Goal: Ask a question: Seek information or help from site administrators or community

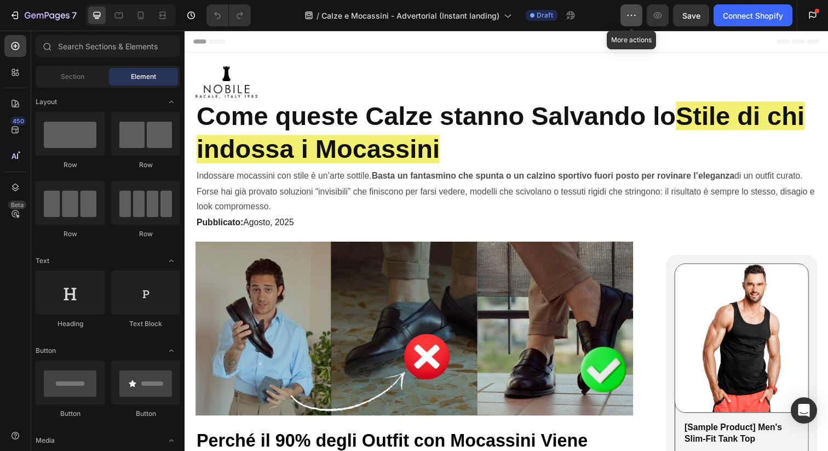
click at [631, 15] on icon "button" at bounding box center [631, 15] width 11 height 11
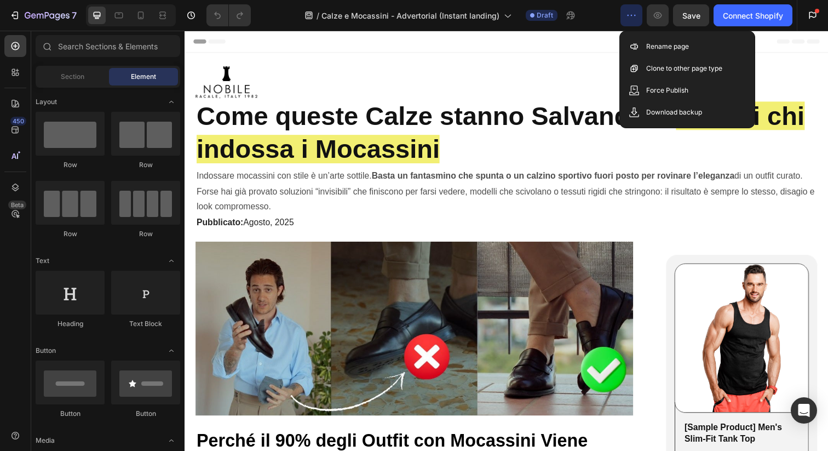
click at [631, 15] on icon "button" at bounding box center [631, 15] width 11 height 11
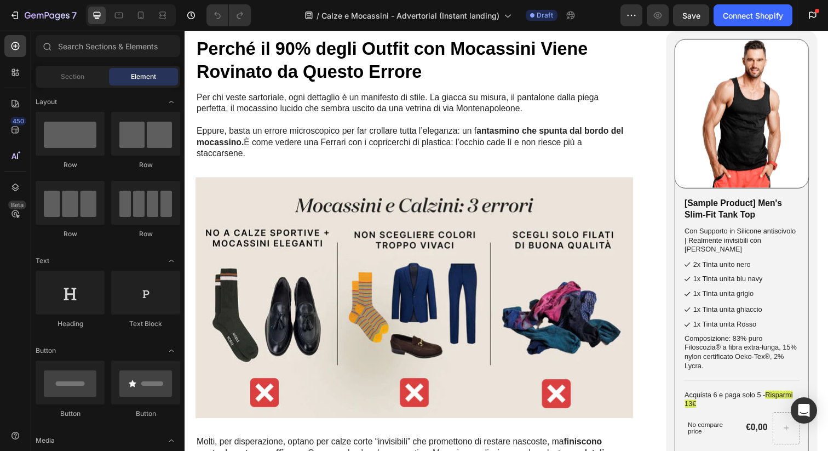
scroll to position [415, 0]
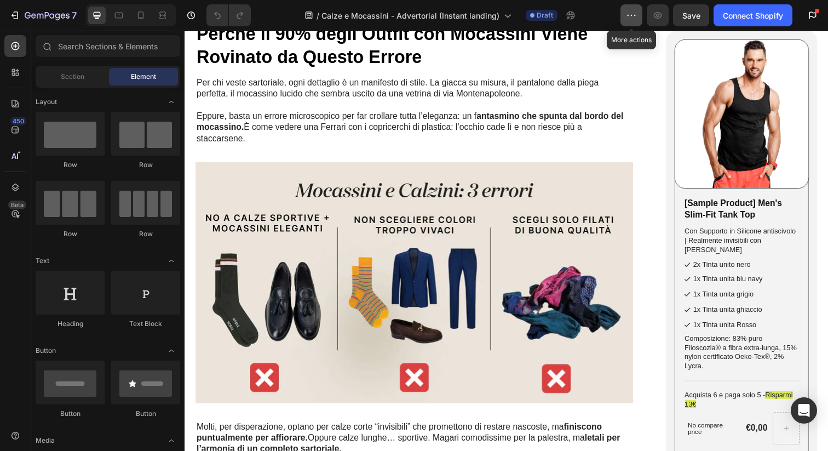
click at [625, 24] on button "button" at bounding box center [631, 15] width 22 height 22
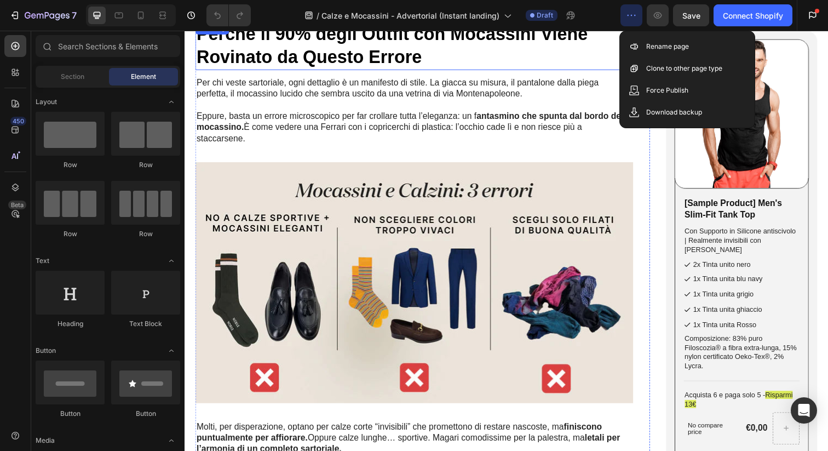
click at [609, 48] on h2 "Perché il 90% degli Outfit con Mocassini Viene Rovinato da Questo Errore" at bounding box center [418, 45] width 447 height 49
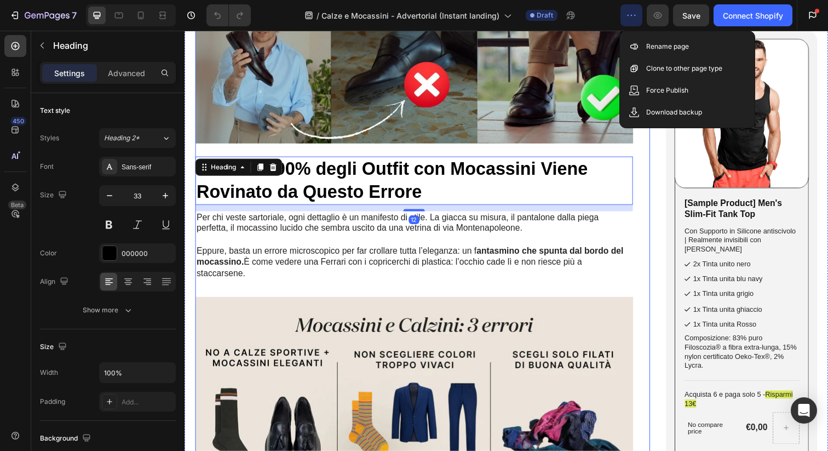
scroll to position [0, 0]
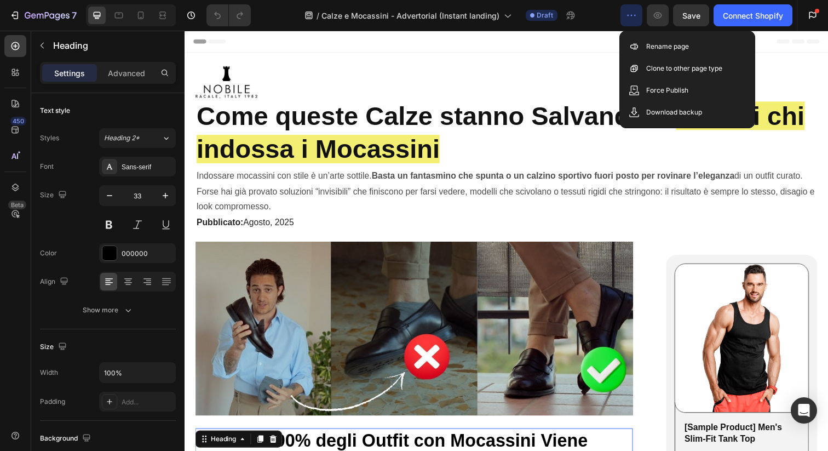
click at [635, 15] on icon "button" at bounding box center [631, 15] width 11 height 11
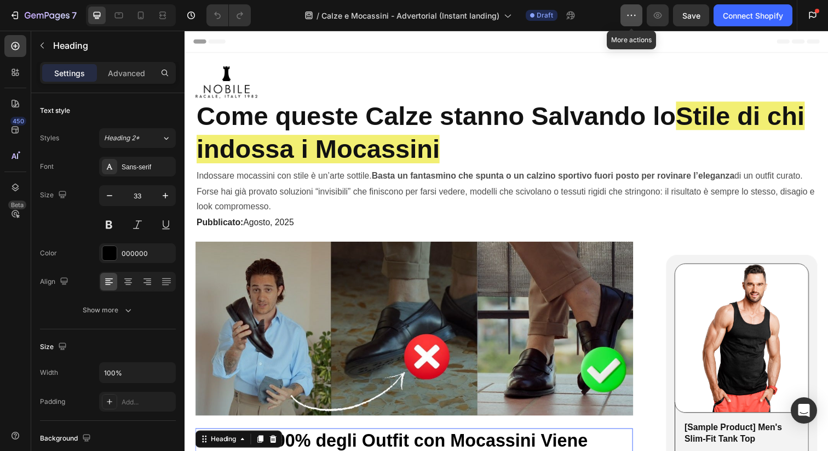
click at [631, 15] on icon "button" at bounding box center [631, 15] width 11 height 11
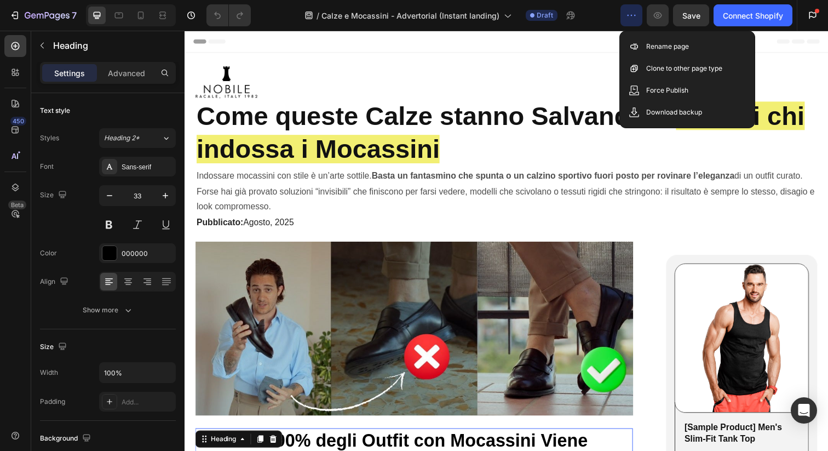
click at [631, 15] on icon "button" at bounding box center [631, 15] width 11 height 11
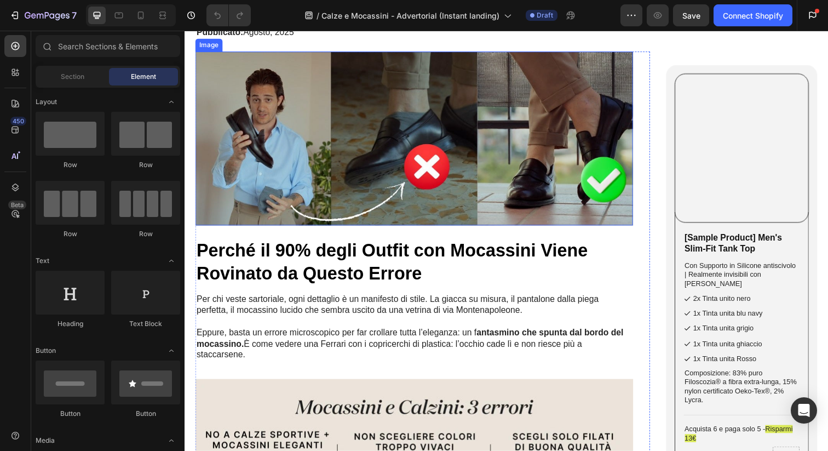
scroll to position [127, 0]
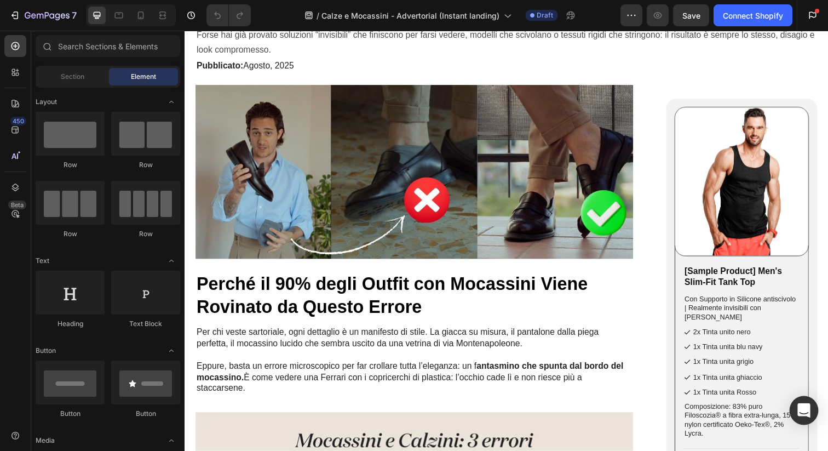
click at [808, 402] on div "Open Intercom Messenger" at bounding box center [804, 410] width 29 height 29
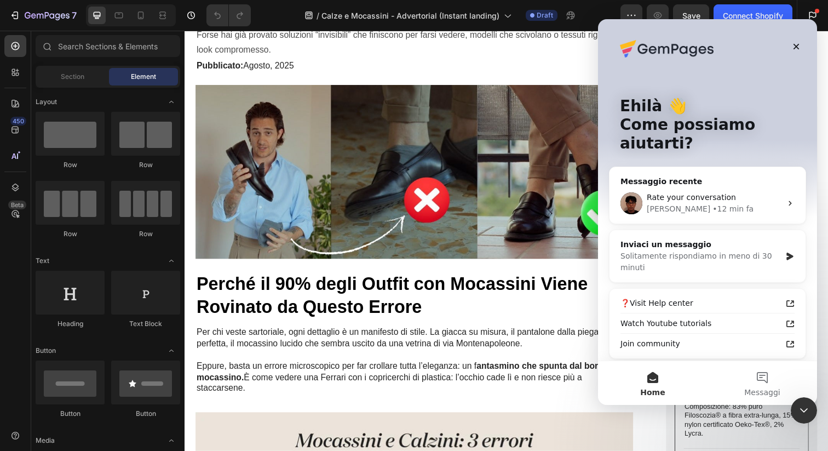
scroll to position [0, 0]
click at [705, 193] on span "Rate your conversation" at bounding box center [691, 197] width 89 height 9
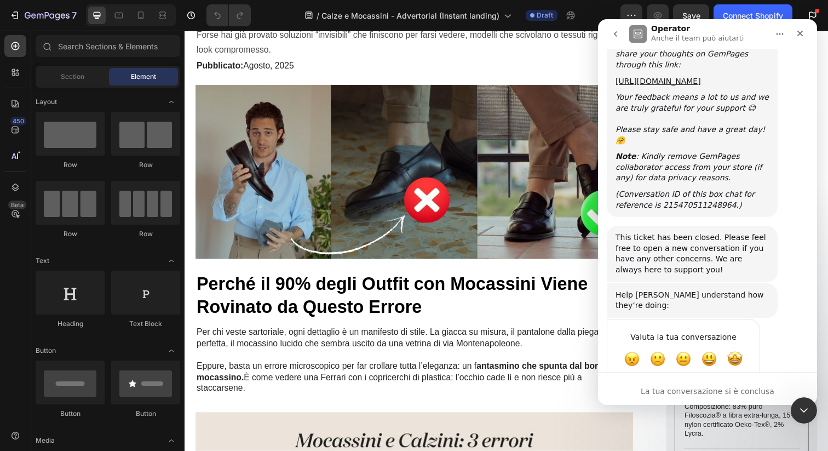
scroll to position [1120, 0]
click at [676, 389] on div "La tua conversazione si è conclusa" at bounding box center [707, 391] width 219 height 11
click at [807, 407] on icon "Chiudi il messenger Intercom" at bounding box center [802, 408] width 13 height 13
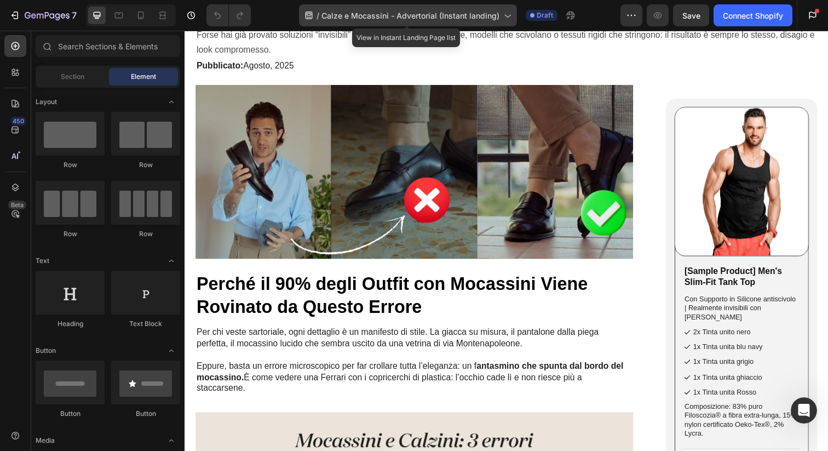
click at [505, 16] on icon at bounding box center [507, 16] width 6 height 3
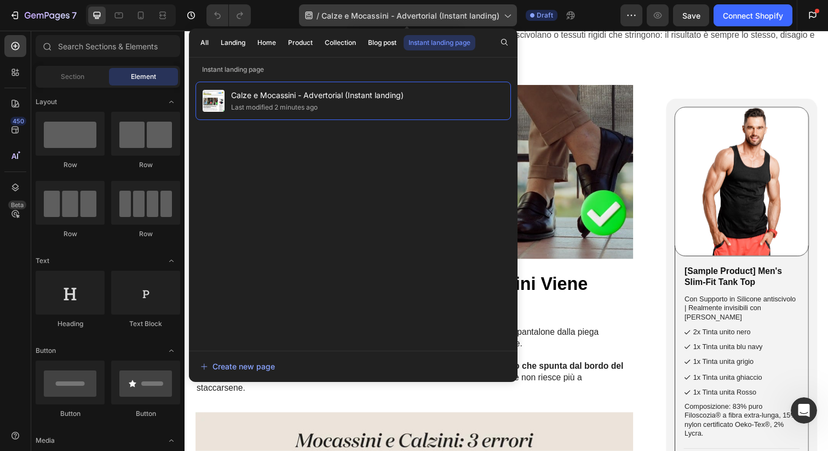
click at [505, 16] on icon at bounding box center [507, 16] width 6 height 3
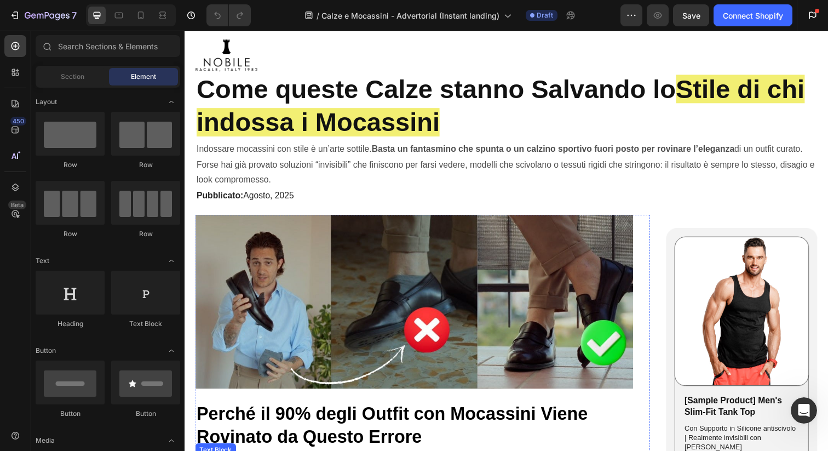
scroll to position [0, 0]
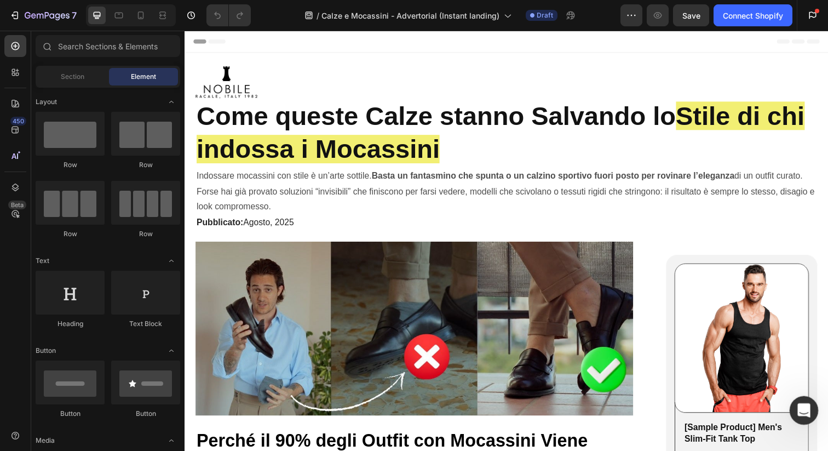
click at [807, 409] on icon "Apri il messenger Intercom" at bounding box center [802, 409] width 18 height 18
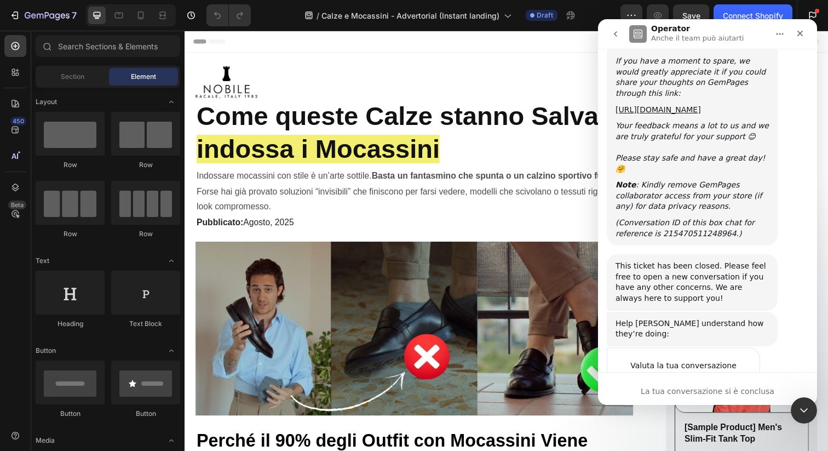
scroll to position [1120, 0]
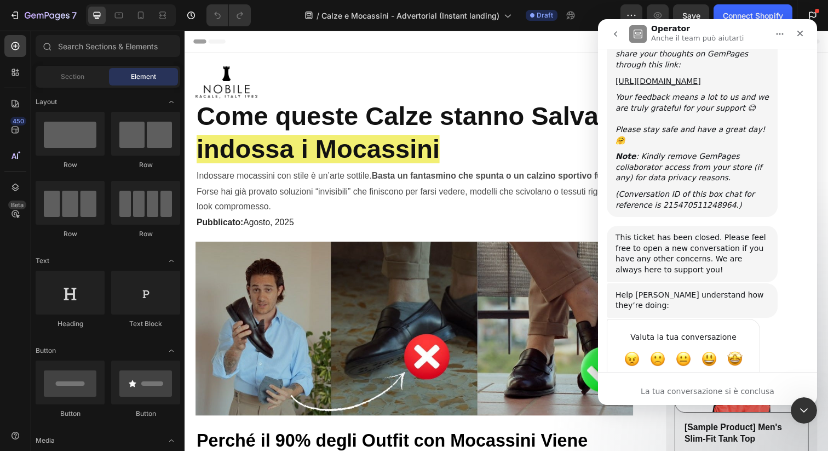
click at [721, 388] on div "La tua conversazione si è conclusa" at bounding box center [707, 391] width 219 height 11
click at [616, 32] on icon "go back" at bounding box center [615, 34] width 9 height 9
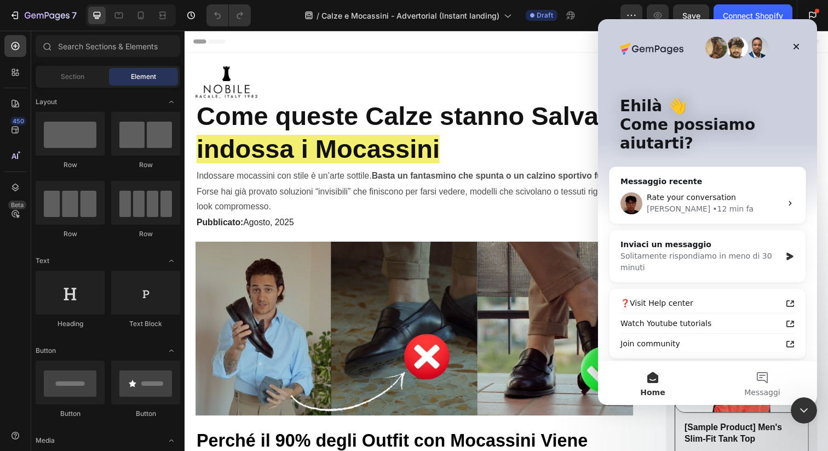
scroll to position [0, 0]
click at [695, 250] on div "Solitamente rispondiamo in meno di 30 minuti" at bounding box center [700, 261] width 160 height 23
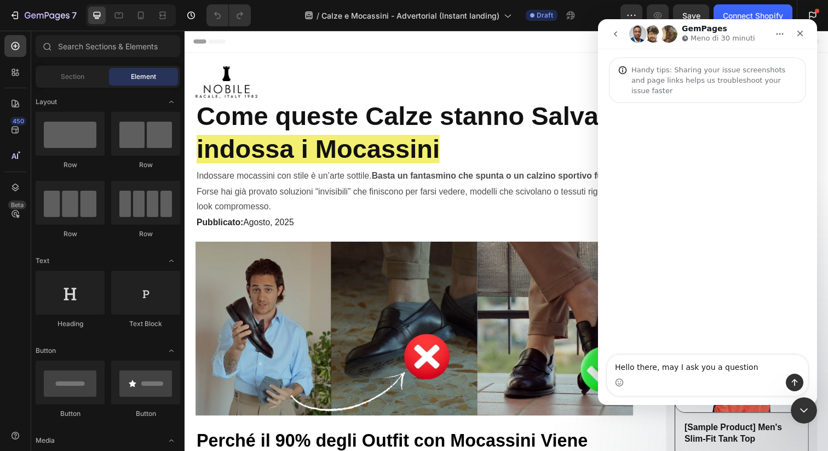
type textarea "Hello there, may I ask you a question?"
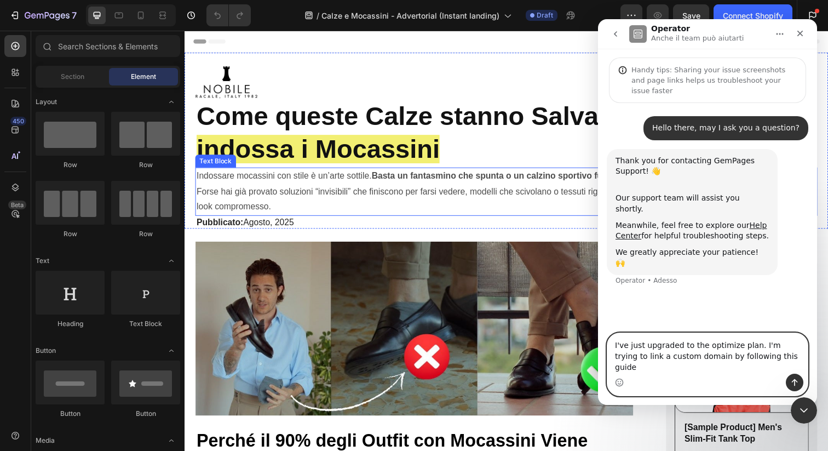
paste textarea "[URL][DOMAIN_NAME]"
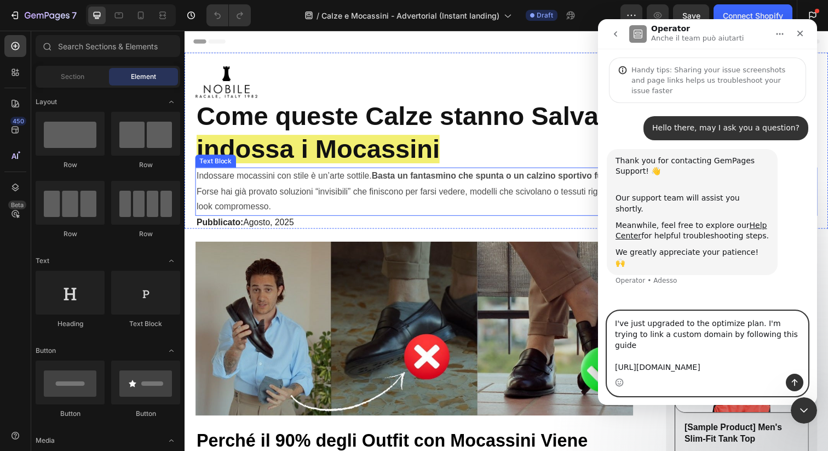
type textarea "I've just upgraded to the optimize plan. I'm trying to link a custom domain by …"
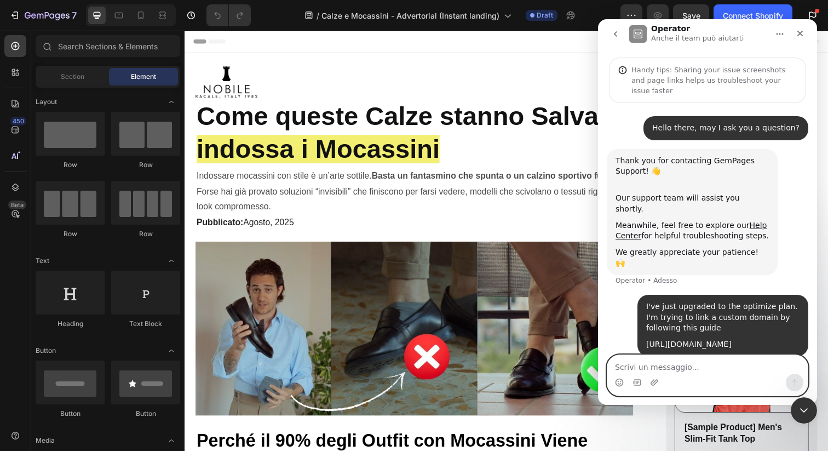
scroll to position [3, 0]
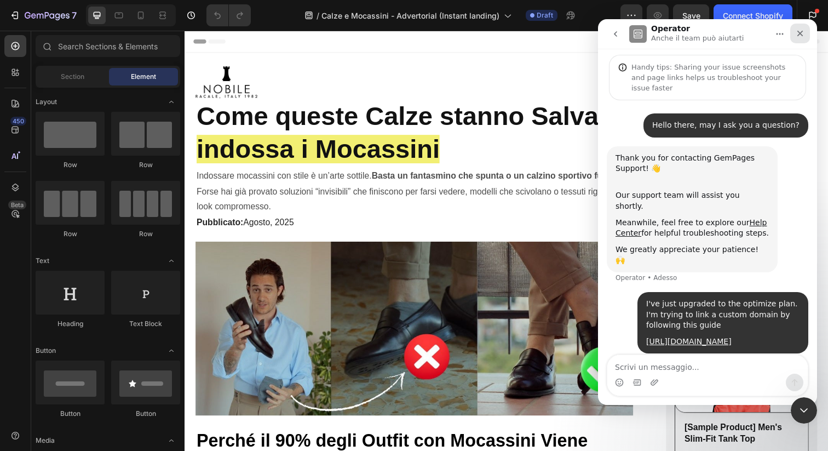
click at [801, 36] on icon "Chiudi" at bounding box center [800, 33] width 9 height 9
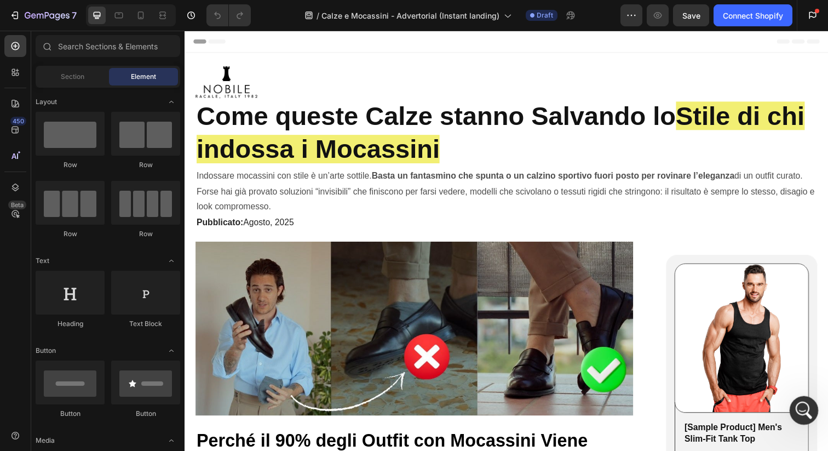
click at [803, 416] on icon "Apri il messenger Intercom" at bounding box center [802, 409] width 18 height 18
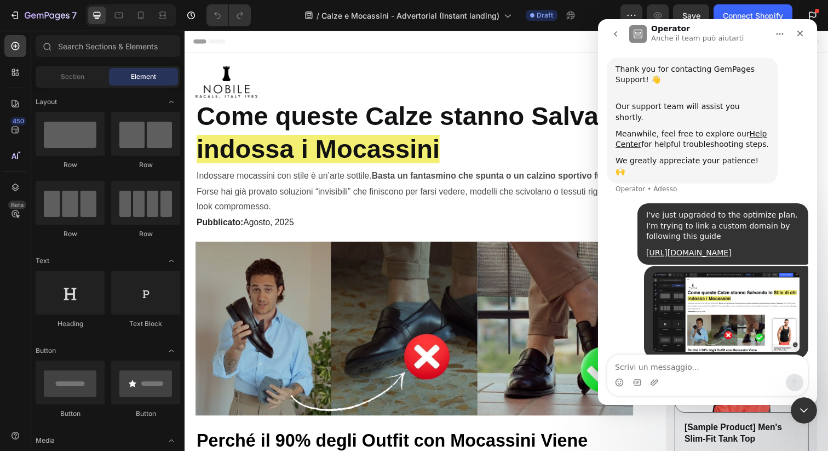
scroll to position [96, 0]
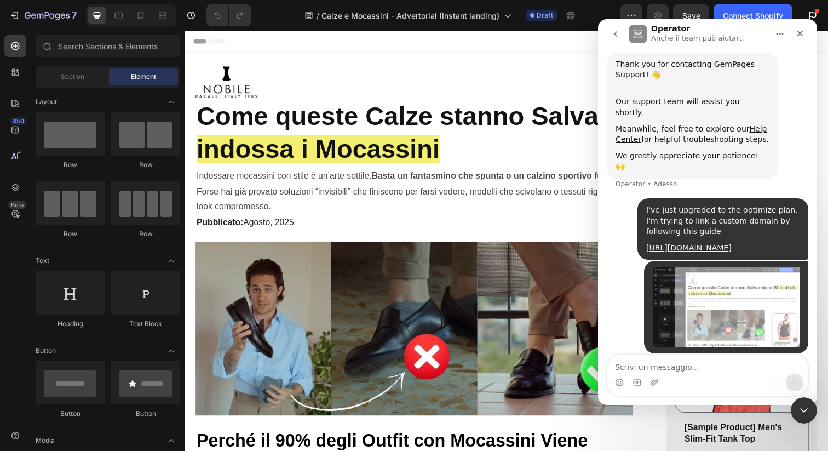
click at [686, 367] on textarea "Scrivi un messaggio..." at bounding box center [707, 364] width 200 height 19
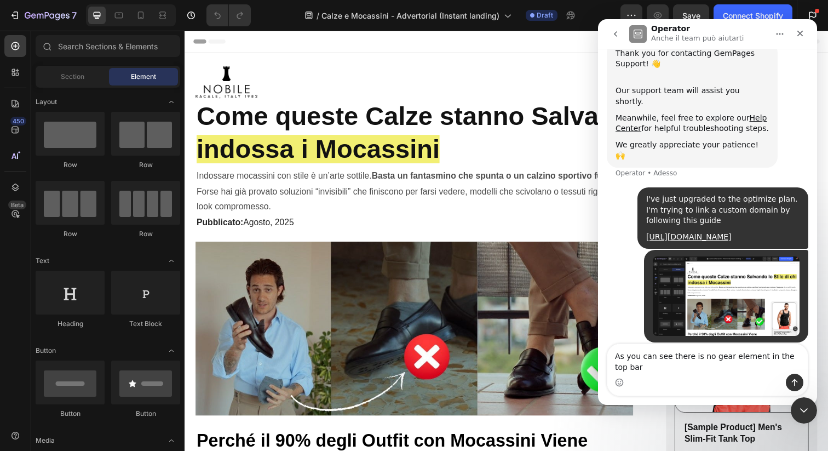
scroll to position [107, 0]
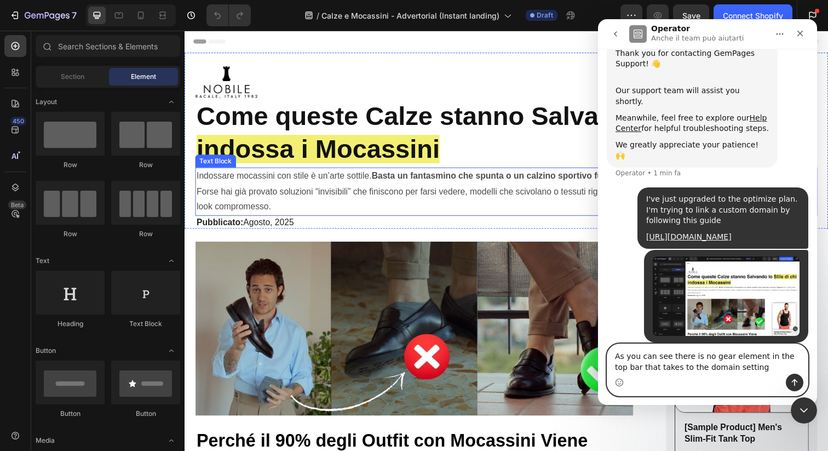
type textarea "As you can see there is no gear element in the top bar that takes to the domain…"
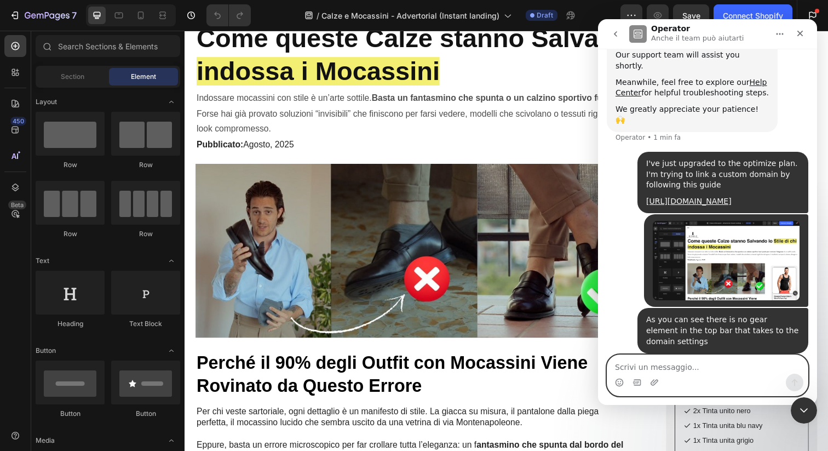
scroll to position [0, 0]
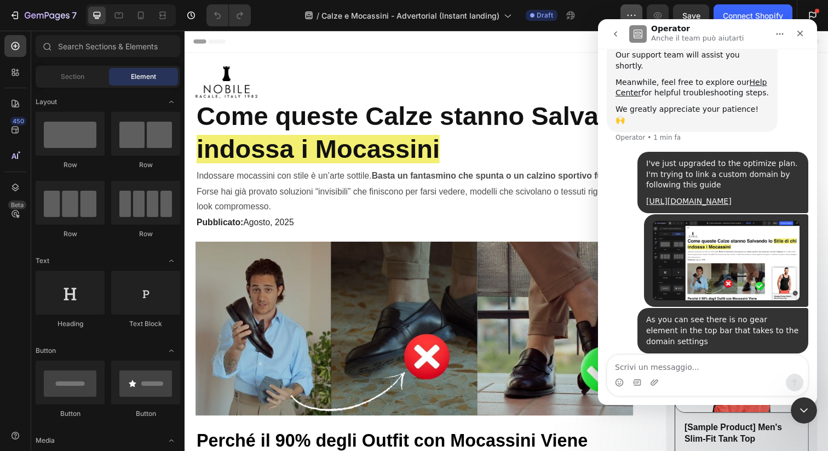
click at [631, 14] on icon "button" at bounding box center [631, 15] width 11 height 11
click at [800, 29] on icon "Chiudi" at bounding box center [800, 33] width 9 height 9
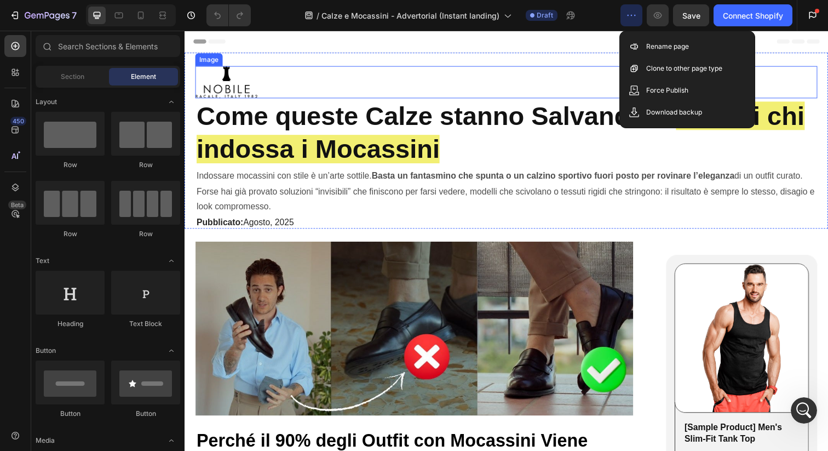
click at [801, 68] on link at bounding box center [512, 83] width 635 height 33
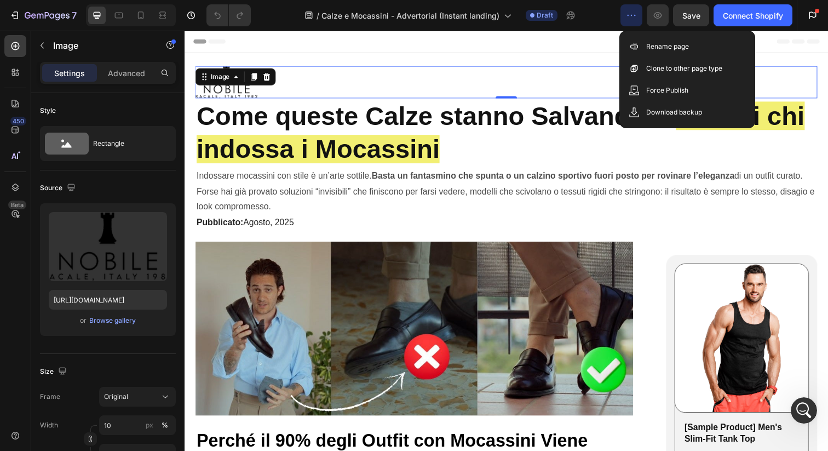
click at [629, 19] on icon "button" at bounding box center [631, 15] width 11 height 11
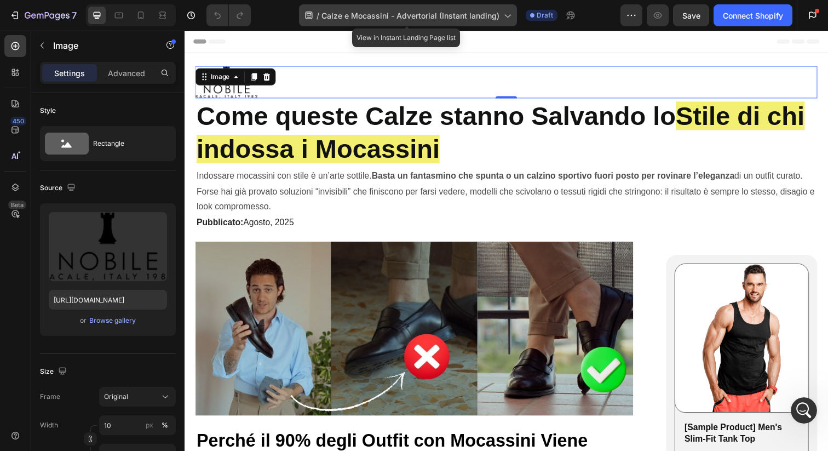
click at [505, 17] on icon at bounding box center [507, 15] width 11 height 11
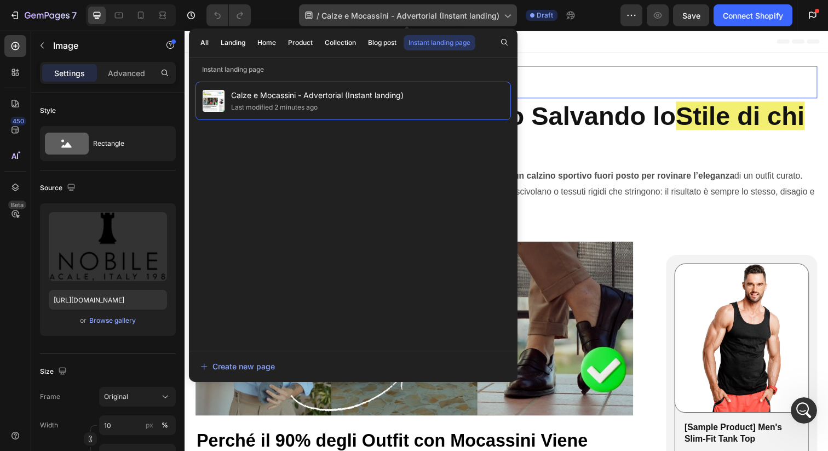
click at [505, 16] on icon at bounding box center [507, 15] width 11 height 11
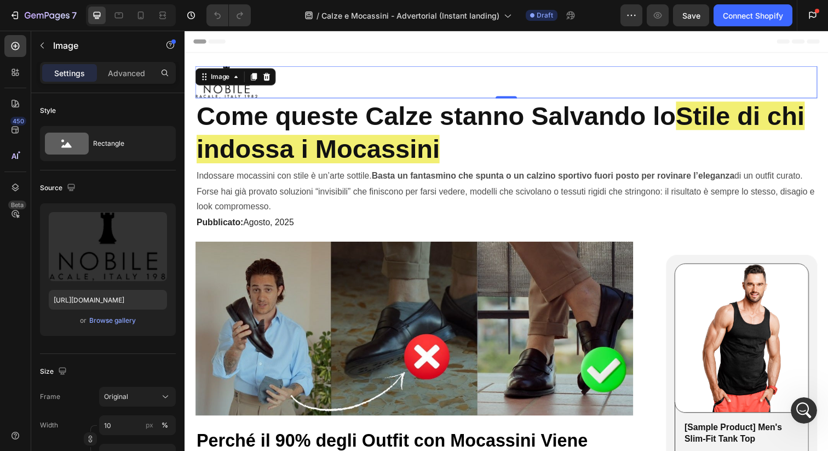
click at [551, 38] on div at bounding box center [513, 42] width 640 height 22
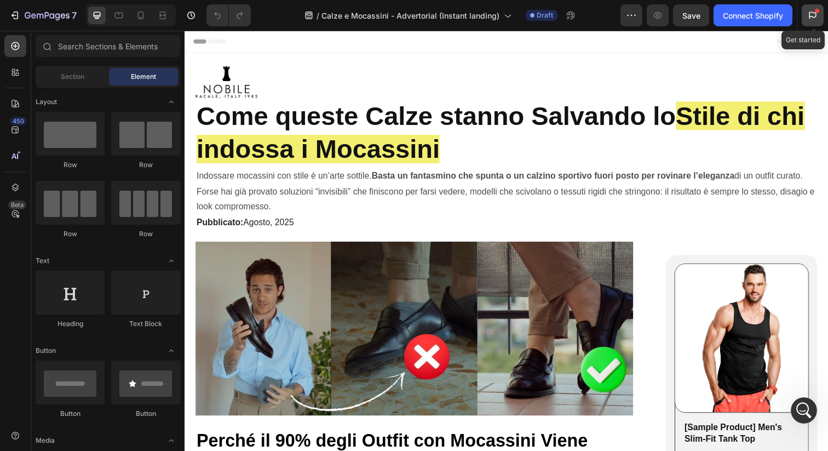
click at [815, 15] on icon at bounding box center [812, 15] width 11 height 11
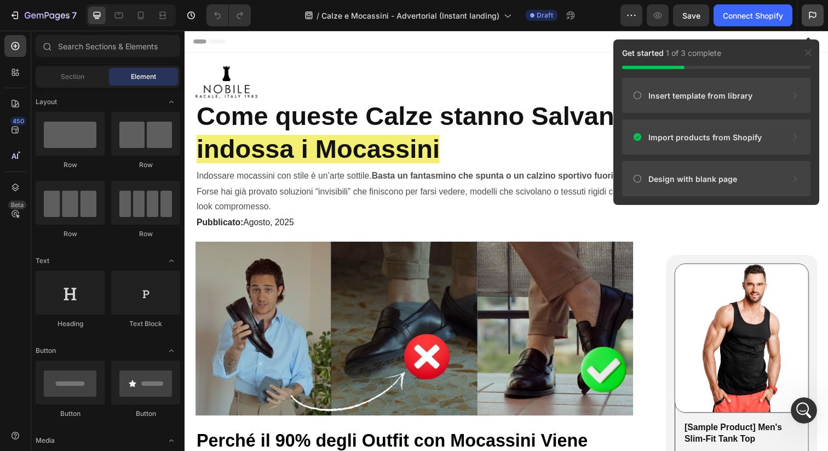
click at [813, 12] on icon at bounding box center [812, 15] width 11 height 11
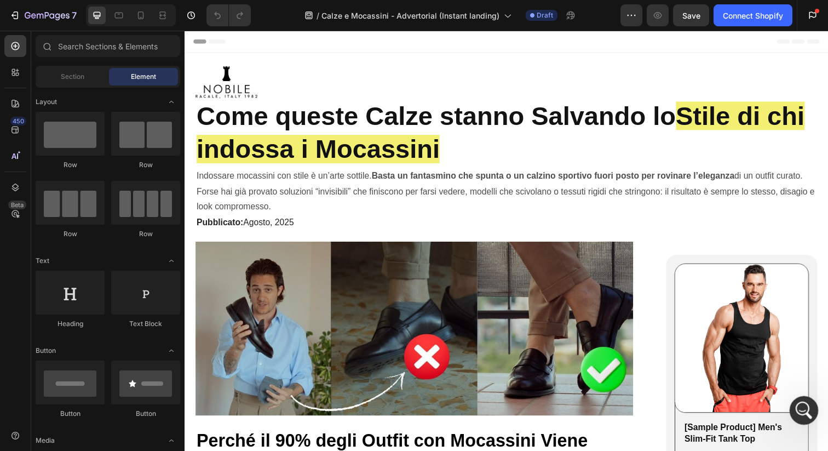
click at [801, 412] on icon "Apri il messenger Intercom" at bounding box center [802, 409] width 18 height 18
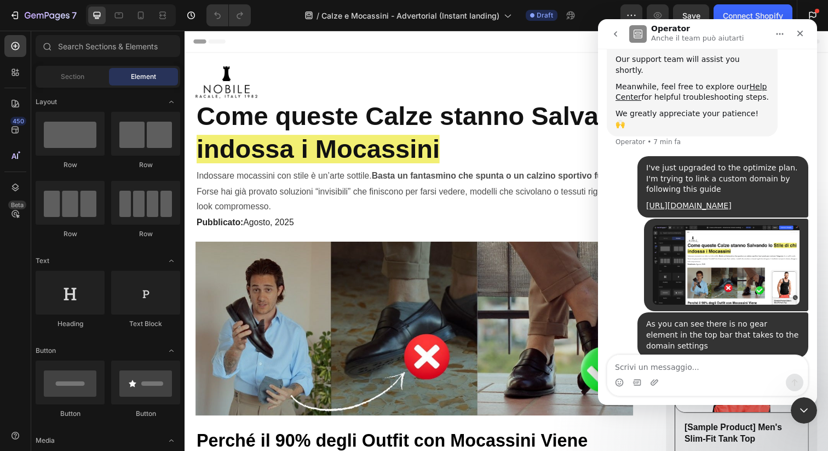
scroll to position [143, 0]
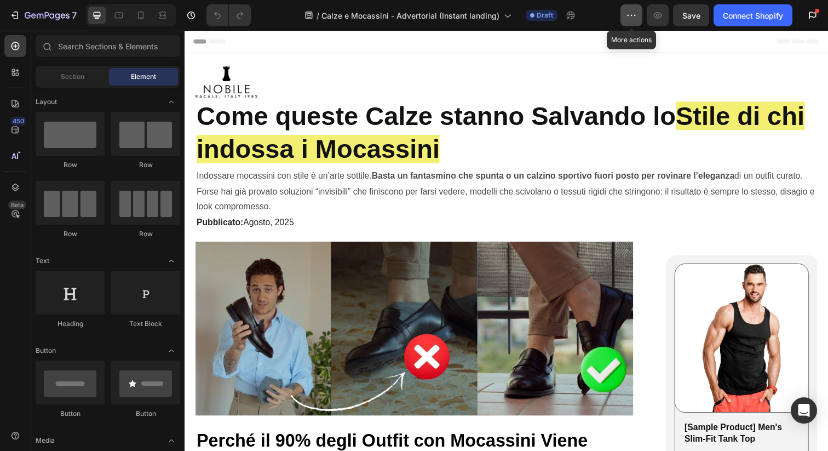
click at [632, 18] on icon "button" at bounding box center [631, 15] width 11 height 11
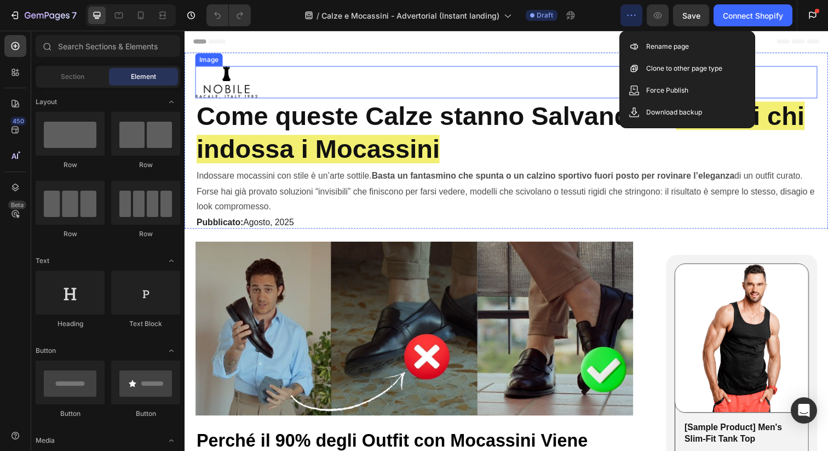
click at [588, 72] on link at bounding box center [512, 83] width 635 height 33
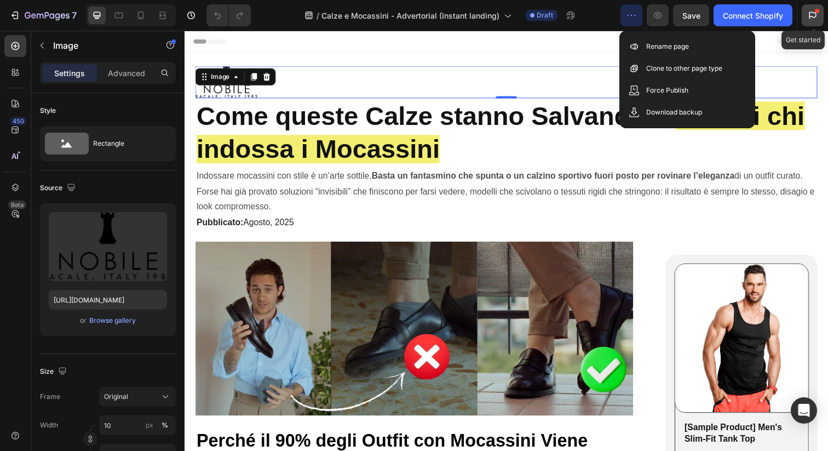
click at [812, 18] on icon at bounding box center [812, 15] width 11 height 11
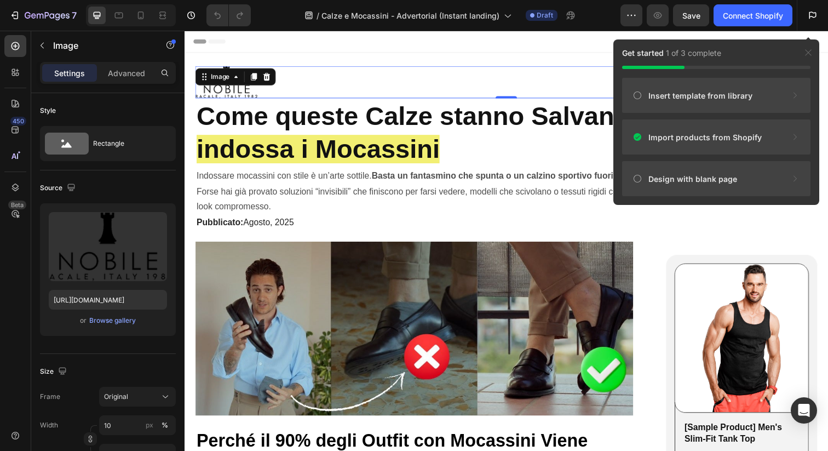
click at [812, 18] on icon at bounding box center [812, 15] width 11 height 11
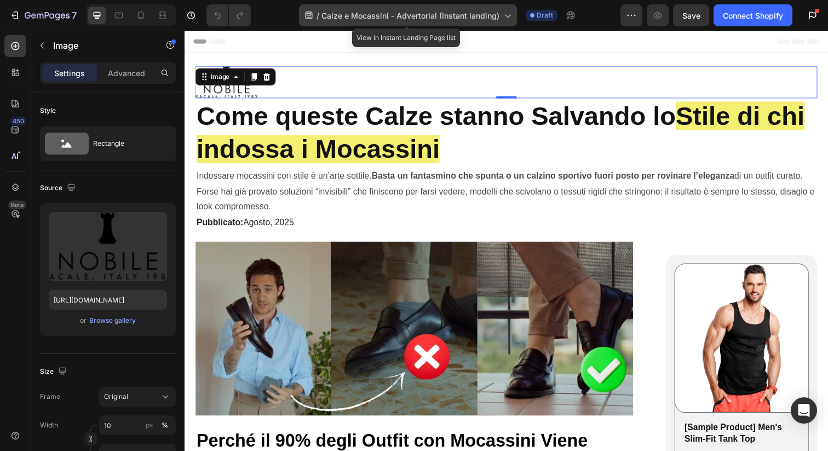
click at [500, 20] on div "/ Calze e Mocassini - Advertorial (Instant landing)" at bounding box center [408, 15] width 218 height 22
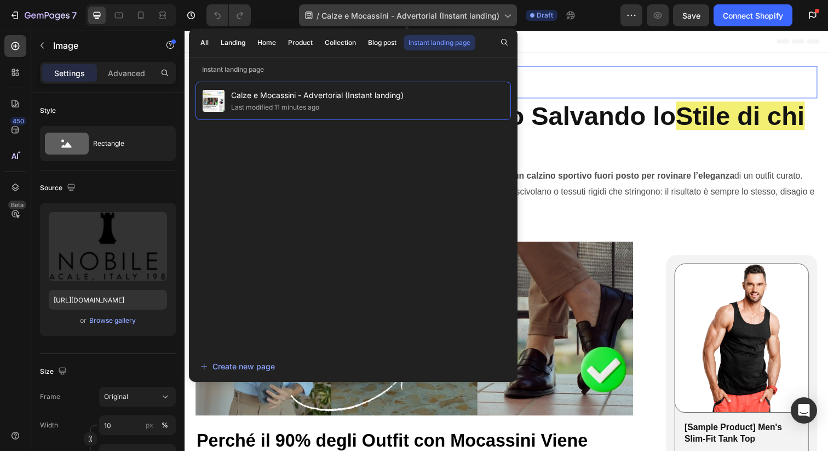
click at [500, 20] on div "/ Calze e Mocassini - Advertorial (Instant landing)" at bounding box center [408, 15] width 218 height 22
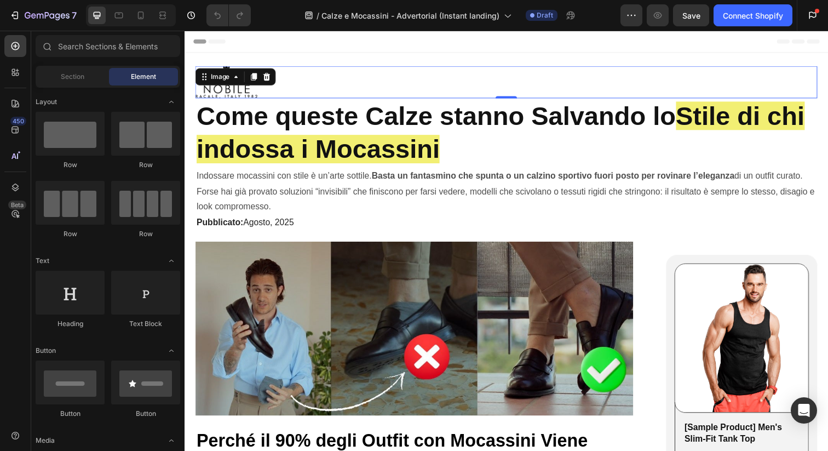
click at [480, 49] on div at bounding box center [513, 42] width 640 height 22
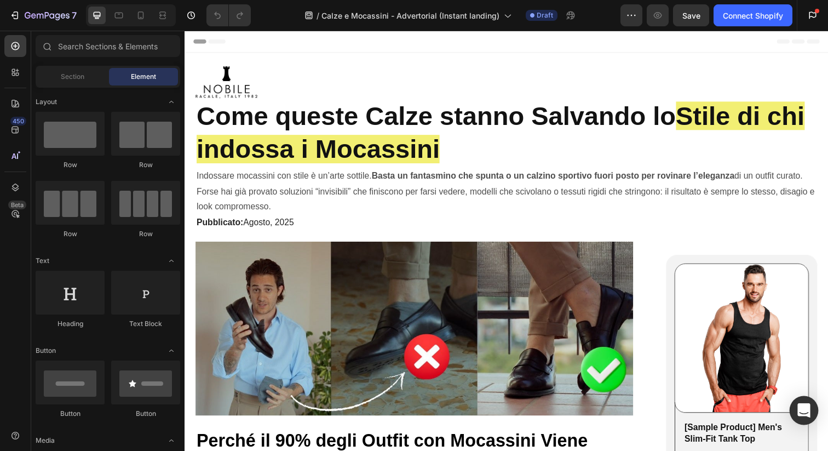
click at [809, 411] on icon "Open Intercom Messenger" at bounding box center [804, 410] width 14 height 14
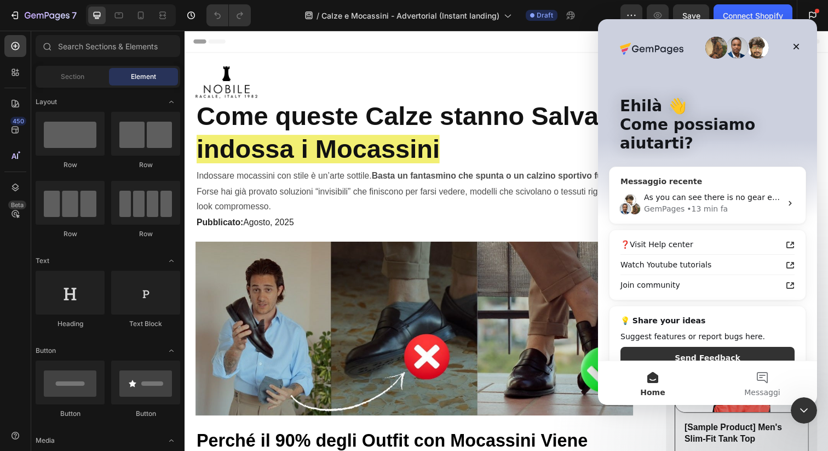
scroll to position [3, 0]
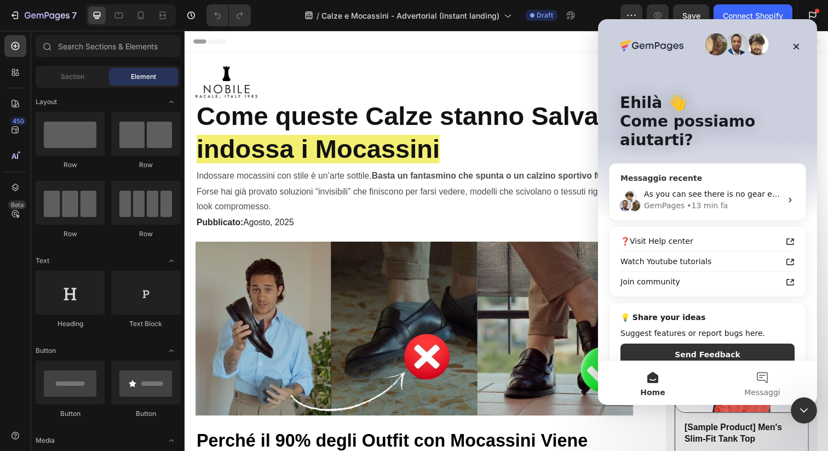
click at [718, 193] on div "As you can see there is no gear element in the top bar that takes to the domain…" at bounding box center [707, 200] width 196 height 41
click at [706, 200] on div "• 13 min fa" at bounding box center [707, 205] width 41 height 11
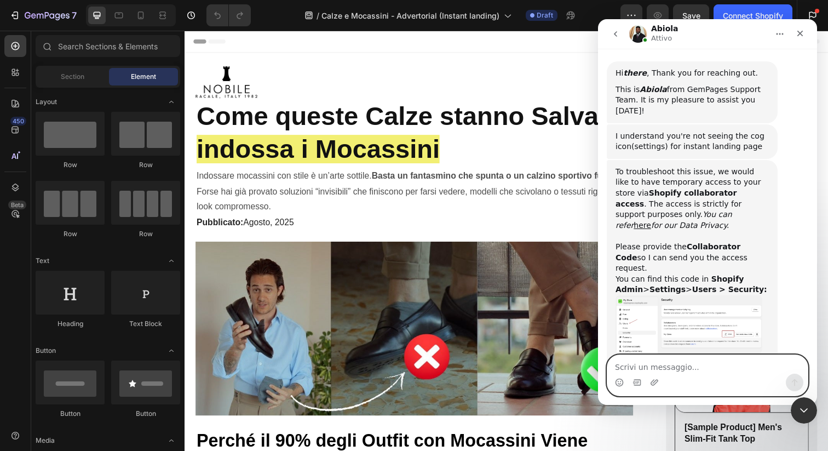
scroll to position [459, 0]
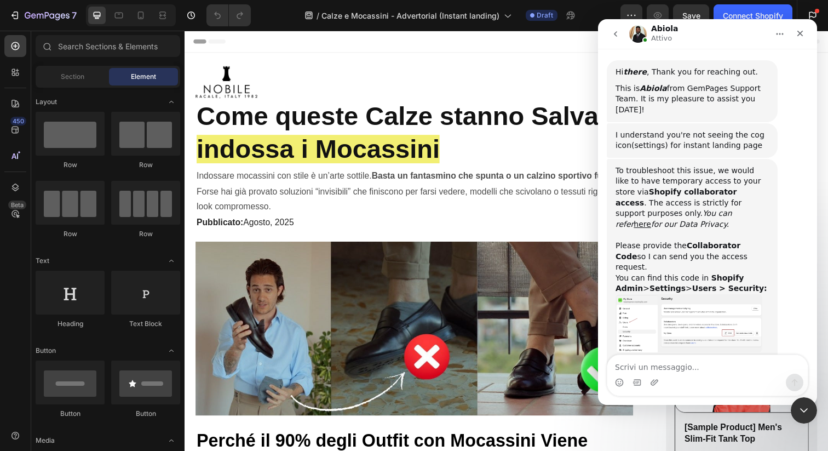
click at [657, 294] on img "Abiola dice…" at bounding box center [689, 323] width 147 height 58
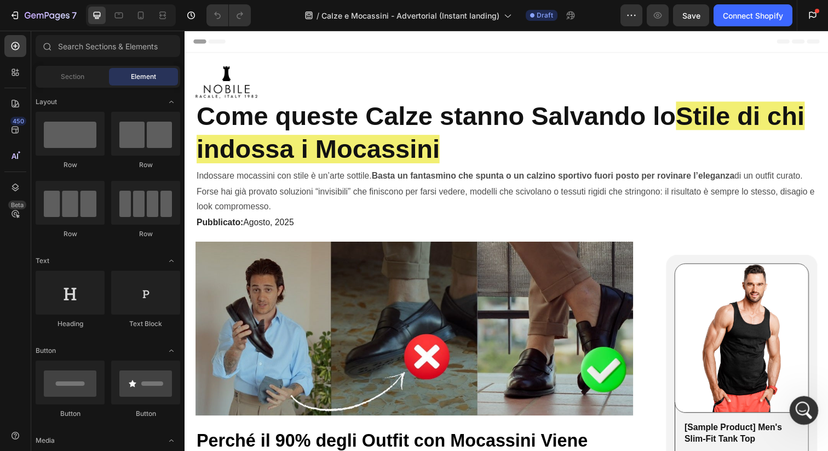
click at [812, 404] on div "Apri il messenger Intercom" at bounding box center [802, 408] width 36 height 36
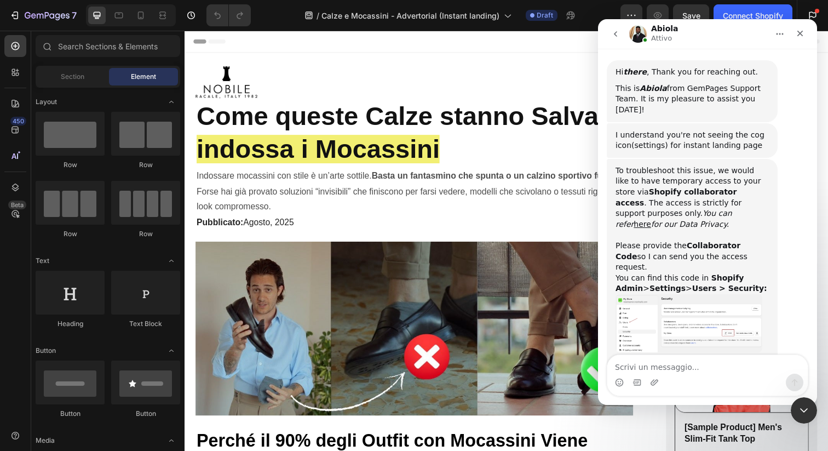
click at [676, 365] on textarea "Scrivi un messaggio..." at bounding box center [707, 364] width 200 height 19
type textarea "Sure, that is 1974"
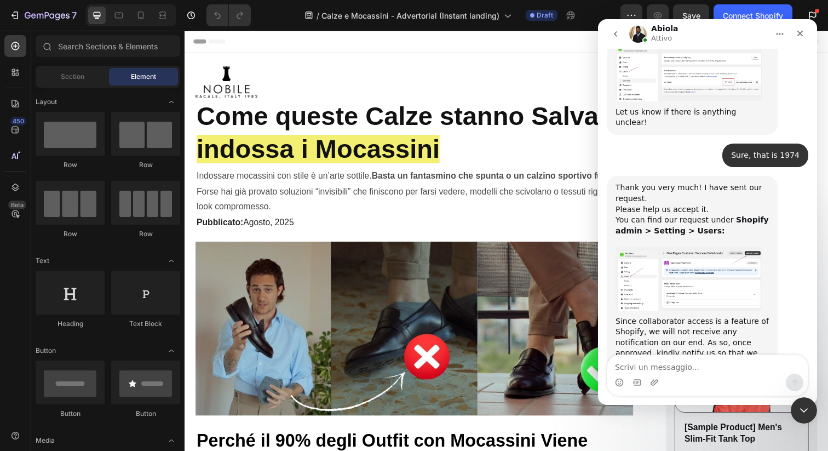
scroll to position [711, 0]
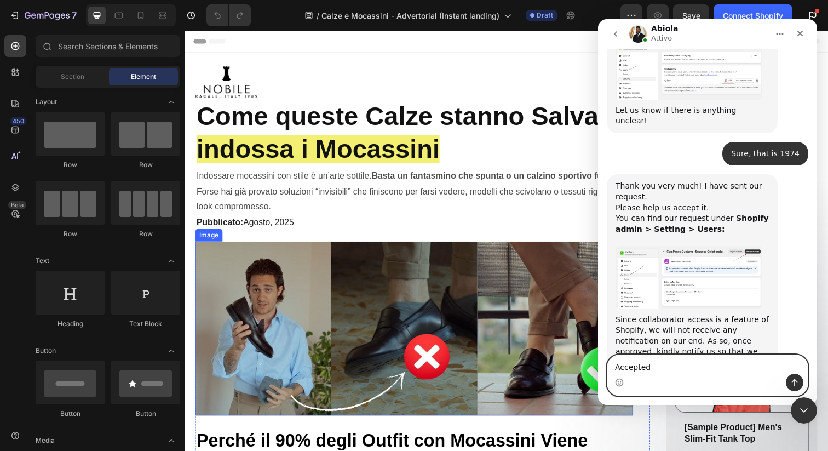
type textarea "Accepted"
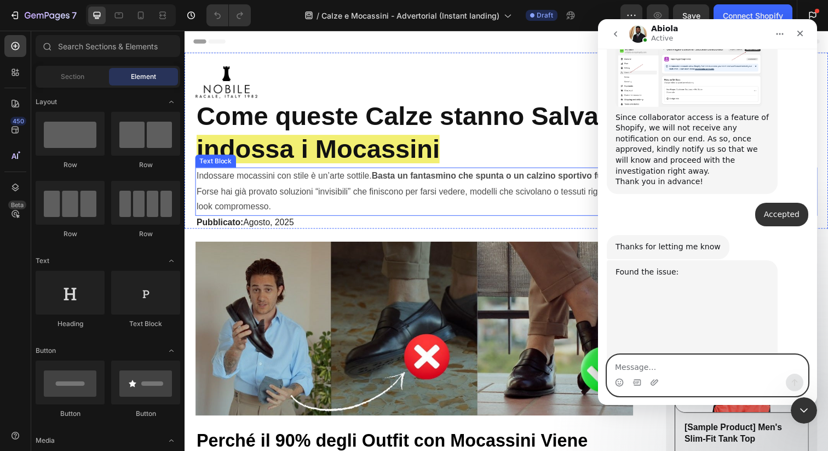
scroll to position [966, 0]
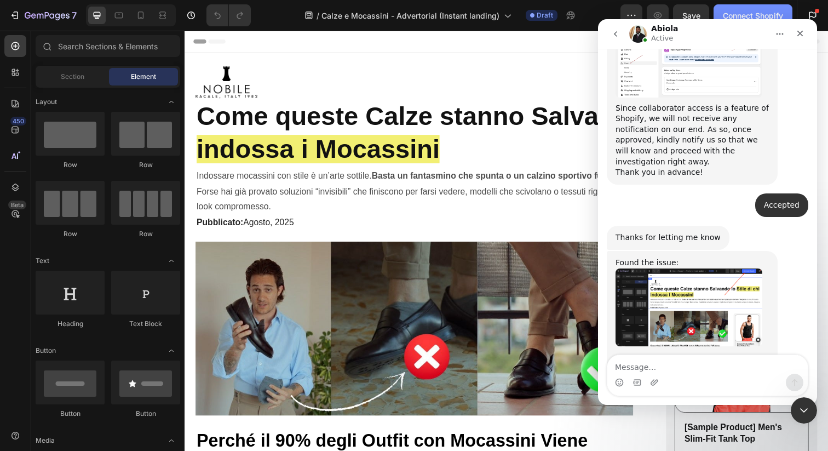
click at [732, 11] on div "Connect Shopify" at bounding box center [753, 15] width 60 height 11
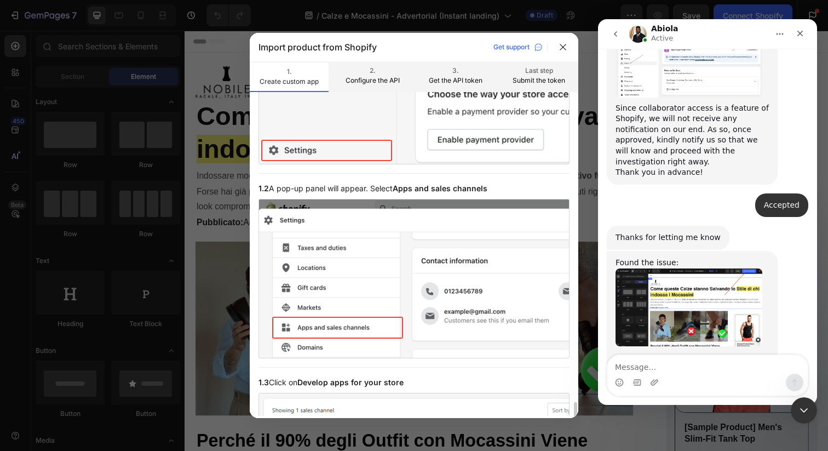
scroll to position [0, 0]
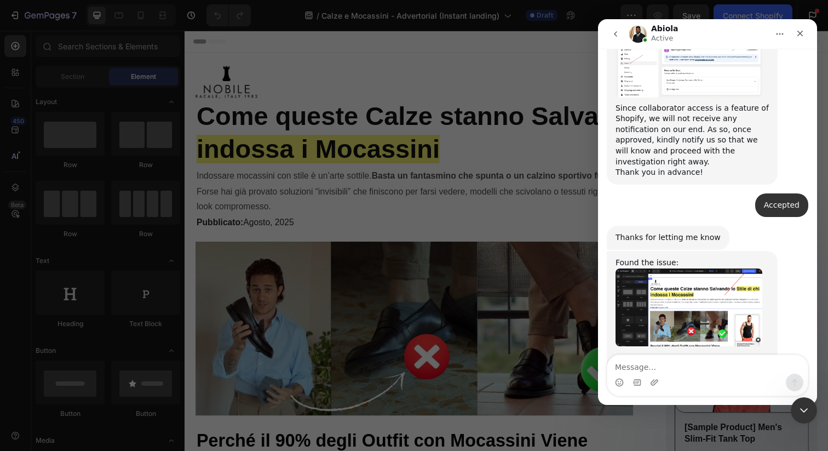
click at [749, 14] on div at bounding box center [414, 225] width 828 height 451
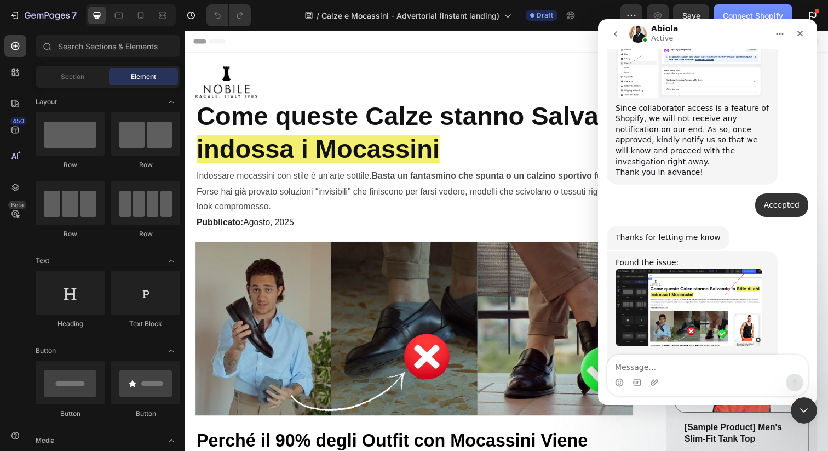
click at [763, 14] on div "Connect Shopify" at bounding box center [753, 15] width 60 height 11
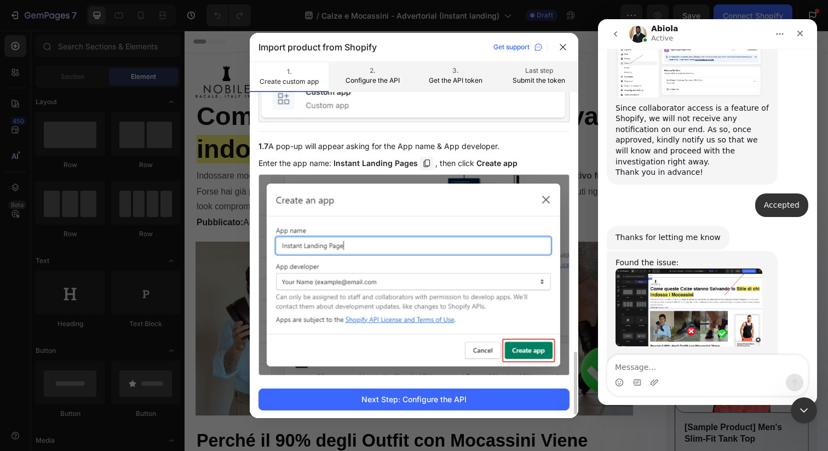
scroll to position [1345, 0]
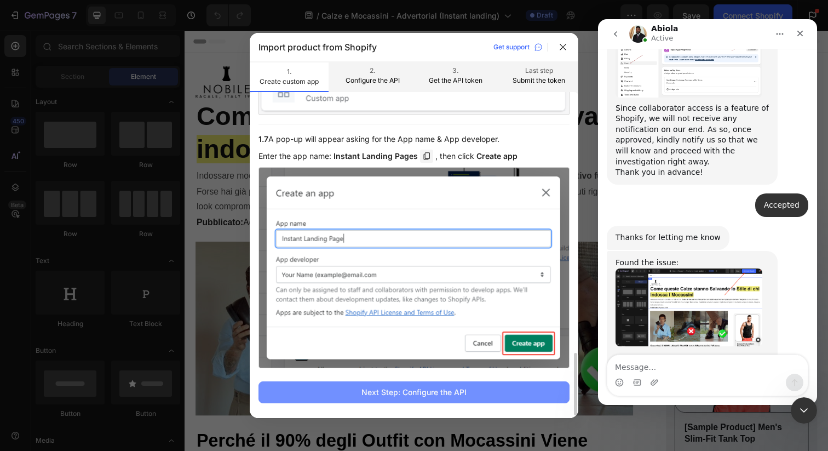
click at [429, 388] on div "Next Step: Configure the API" at bounding box center [413, 391] width 105 height 11
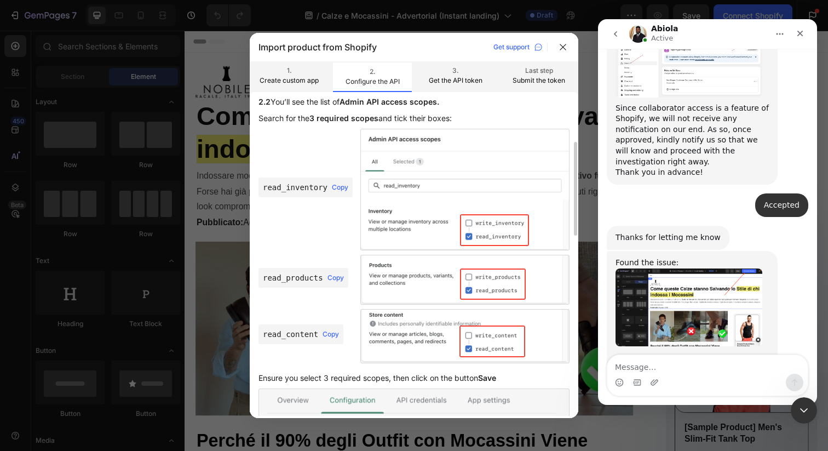
scroll to position [183, 0]
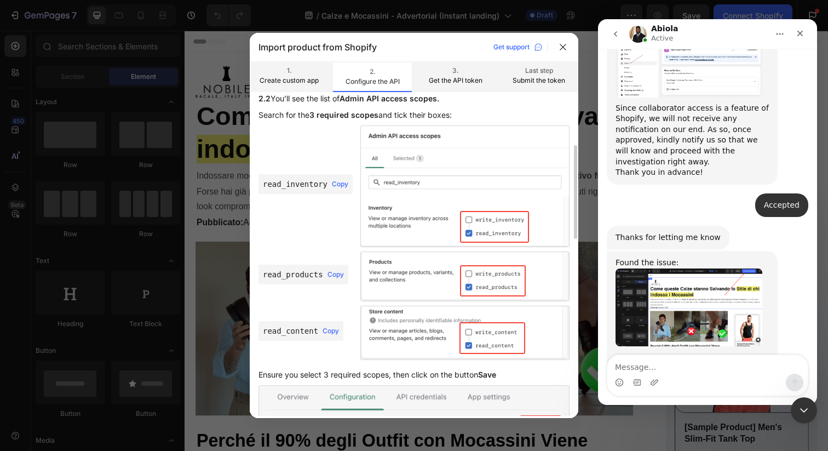
click at [339, 183] on span "Copy" at bounding box center [340, 184] width 16 height 8
click at [338, 275] on span "Copy" at bounding box center [335, 275] width 16 height 8
click at [330, 331] on span "Copy" at bounding box center [331, 331] width 16 height 8
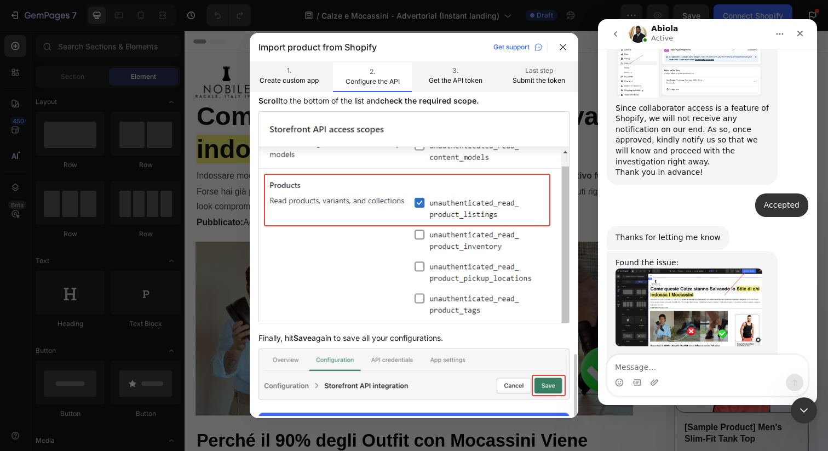
scroll to position [790, 0]
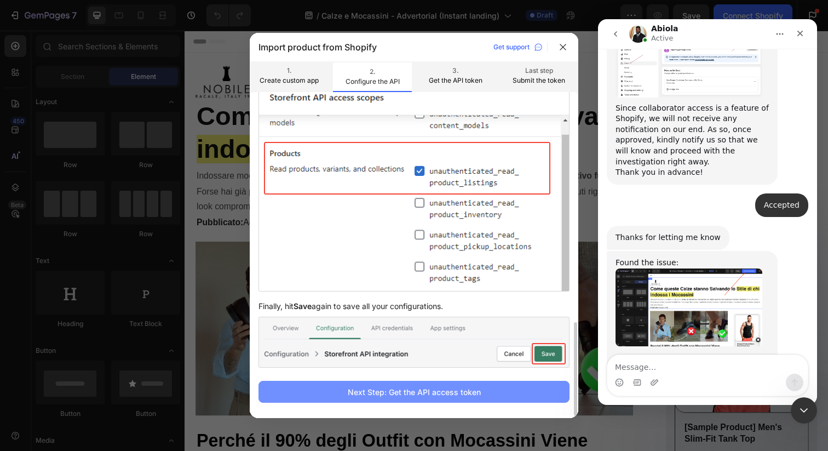
click at [471, 393] on div "Next Step: Get the API access token" at bounding box center [414, 391] width 133 height 11
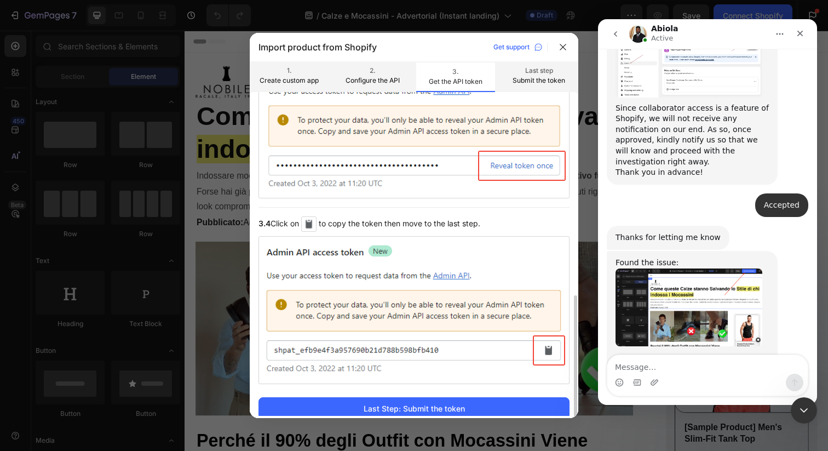
scroll to position [455, 0]
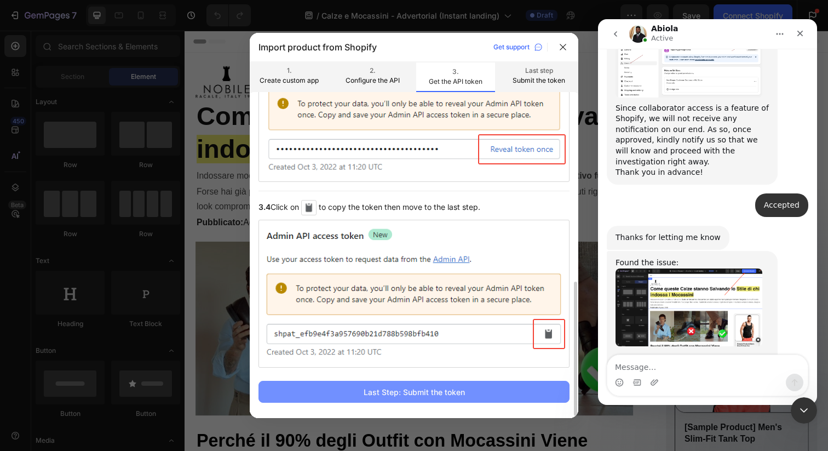
click at [455, 393] on div "Last Step: Submit the token" at bounding box center [414, 391] width 101 height 11
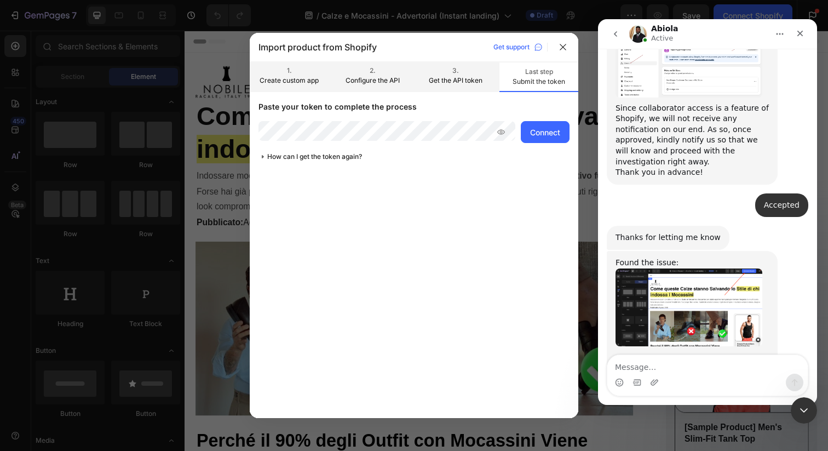
click at [501, 136] on icon at bounding box center [501, 132] width 9 height 9
click at [539, 128] on div "Connect" at bounding box center [545, 131] width 30 height 11
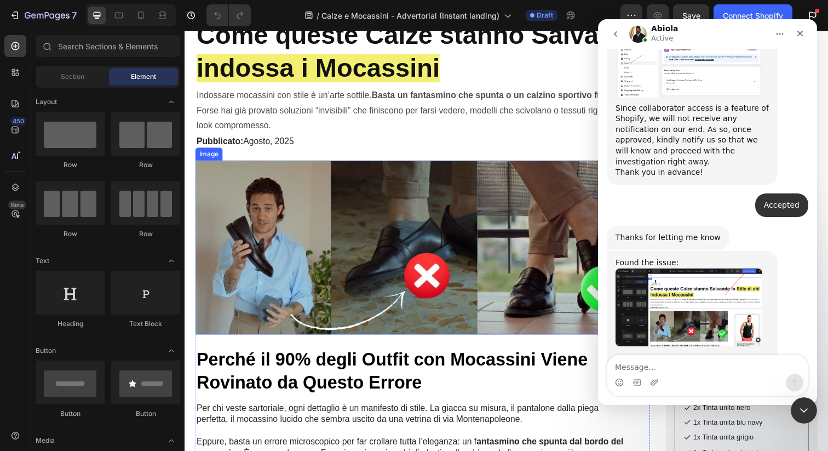
scroll to position [0, 0]
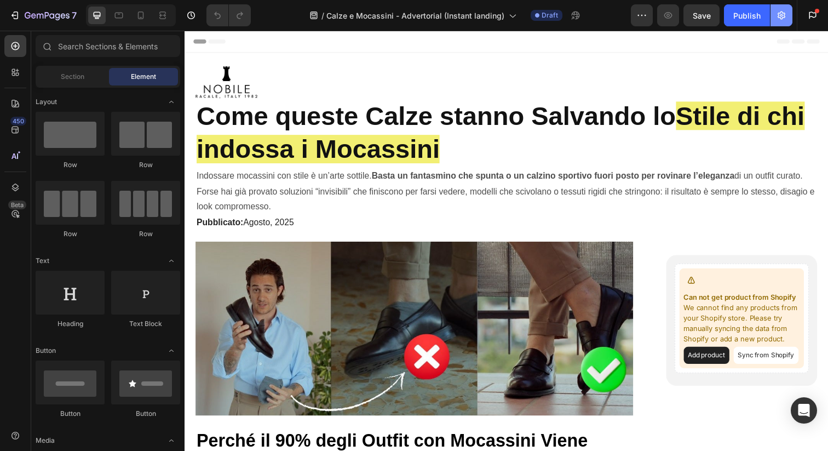
click at [776, 14] on icon "button" at bounding box center [781, 15] width 11 height 11
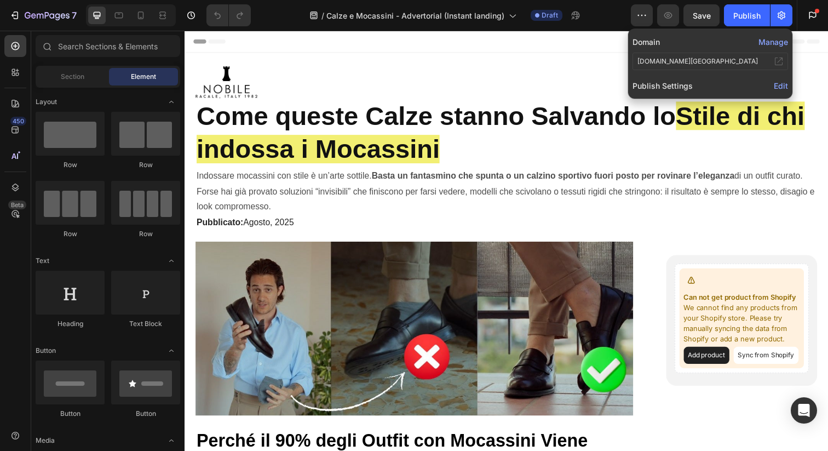
click at [778, 85] on span "Edit" at bounding box center [781, 85] width 14 height 9
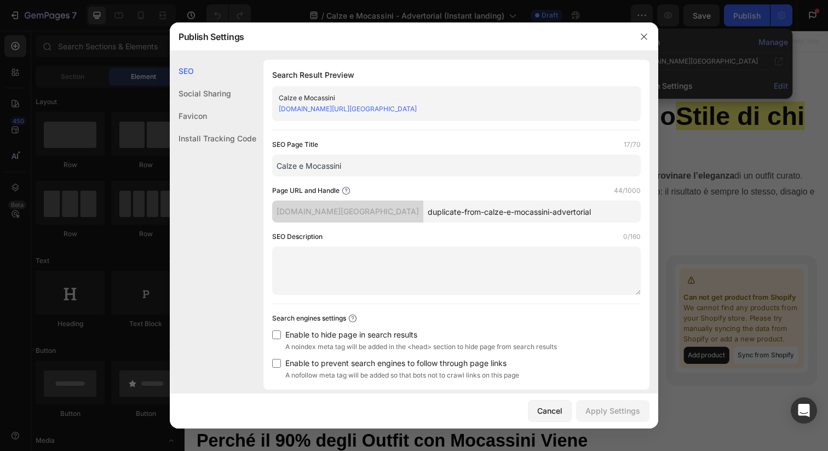
drag, startPoint x: 278, startPoint y: 165, endPoint x: 388, endPoint y: 169, distance: 110.7
click at [388, 169] on input "Calze e Mocassini" at bounding box center [456, 165] width 369 height 22
click at [396, 139] on div "Search Result Preview Calze e Mocassini [DOMAIN_NAME][URL][GEOGRAPHIC_DATA] SEO…" at bounding box center [456, 225] width 386 height 330
click at [651, 38] on button "button" at bounding box center [644, 37] width 18 height 18
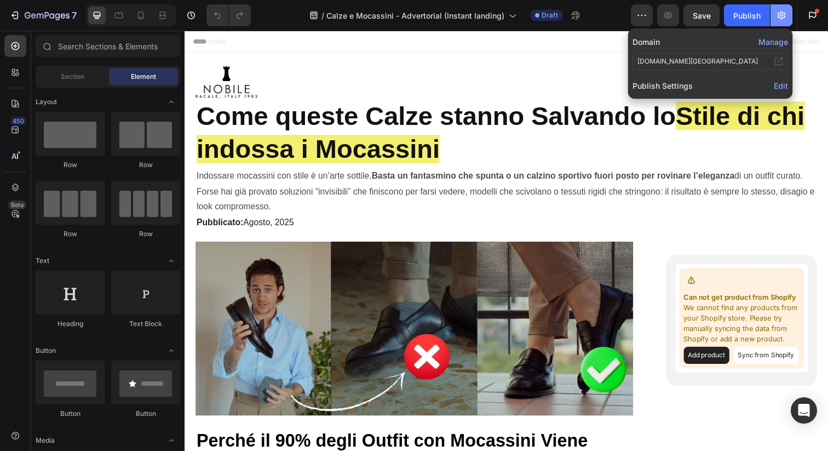
click at [785, 12] on icon "button" at bounding box center [781, 15] width 11 height 11
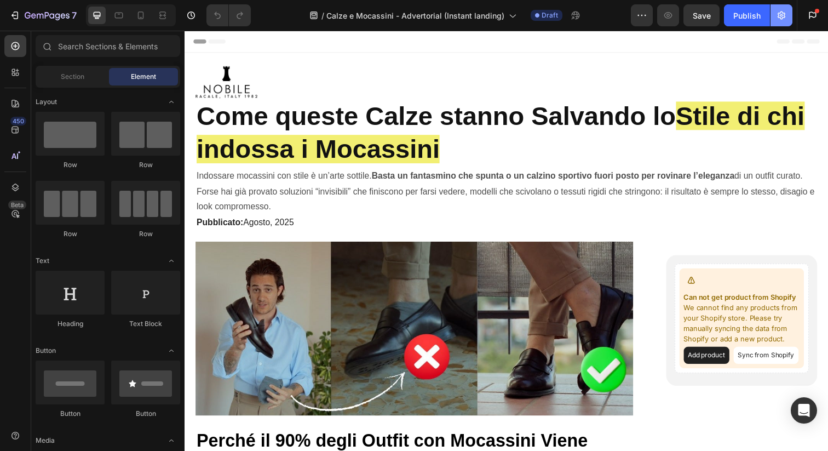
click at [785, 12] on icon "button" at bounding box center [781, 15] width 11 height 11
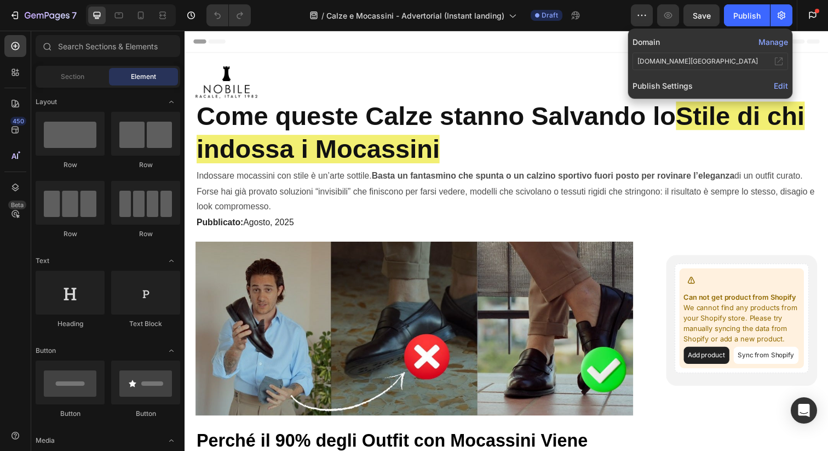
click at [781, 41] on button "Manage" at bounding box center [773, 41] width 30 height 11
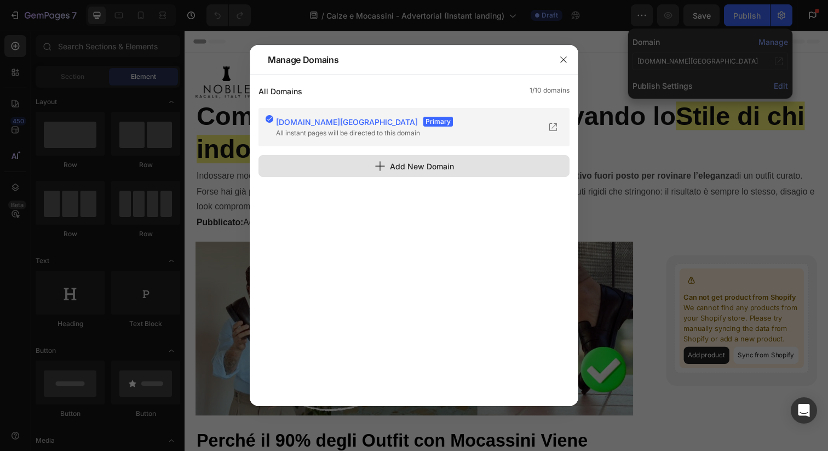
click at [380, 168] on icon "button" at bounding box center [380, 167] width 10 height 10
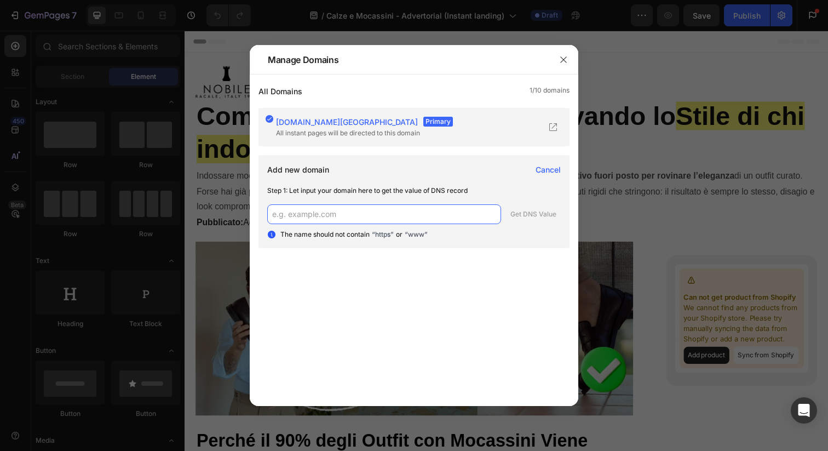
click at [365, 215] on input "text" at bounding box center [384, 214] width 234 height 20
click at [366, 214] on input "text" at bounding box center [384, 214] width 234 height 20
paste input "[DOMAIN_NAME]"
type input "[DOMAIN_NAME]"
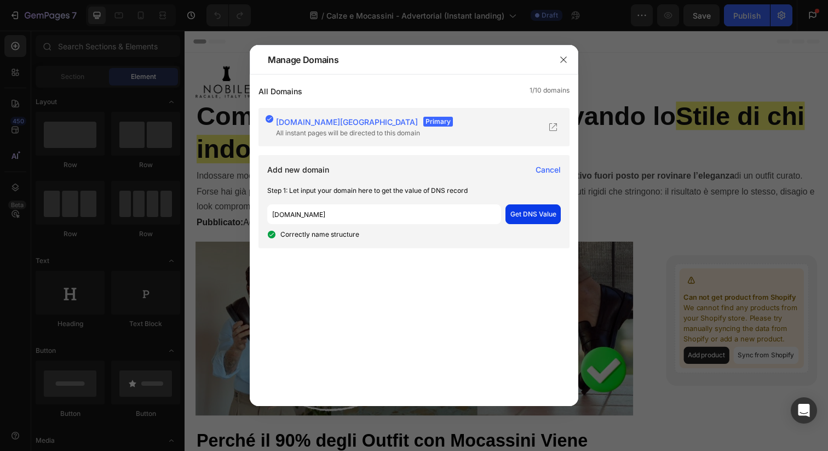
click at [543, 213] on div "Get DNS Value" at bounding box center [533, 214] width 46 height 10
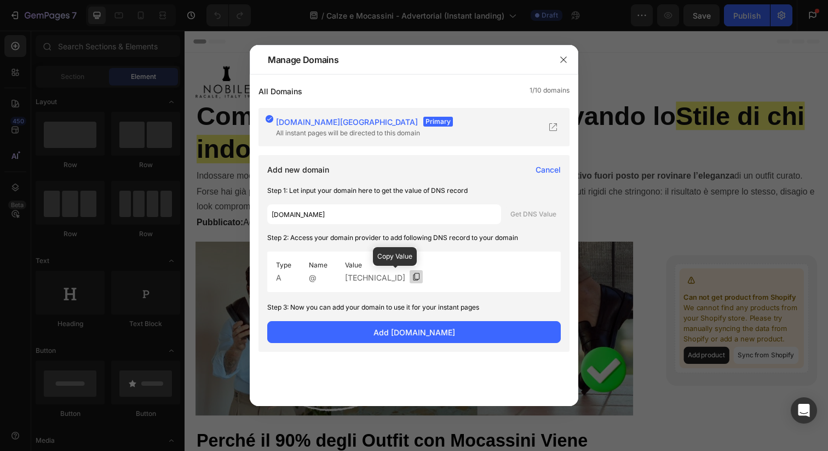
click at [412, 277] on icon at bounding box center [416, 276] width 9 height 9
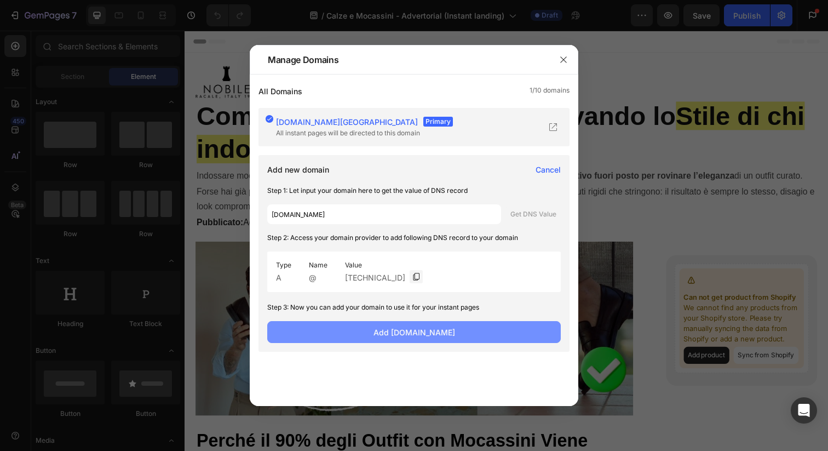
click at [465, 333] on button "Add [DOMAIN_NAME]" at bounding box center [414, 332] width 294 height 22
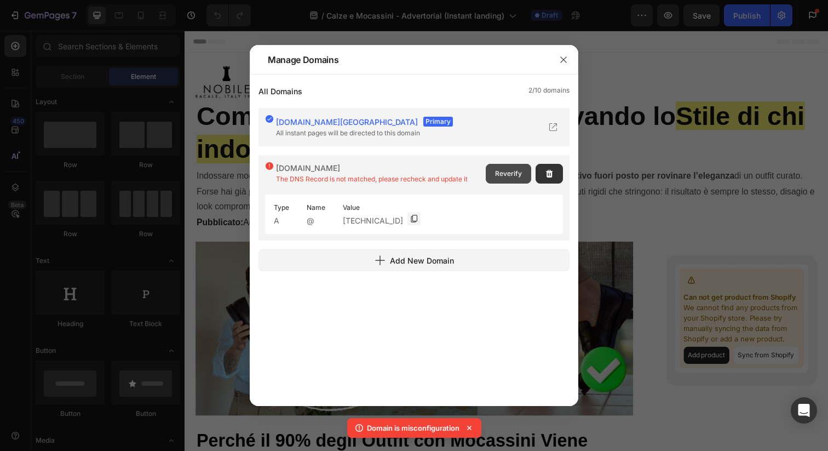
click at [512, 177] on span "Reverify" at bounding box center [508, 174] width 27 height 10
click at [514, 177] on span "Reverify" at bounding box center [508, 174] width 27 height 10
click at [563, 60] on icon "button" at bounding box center [563, 60] width 6 height 6
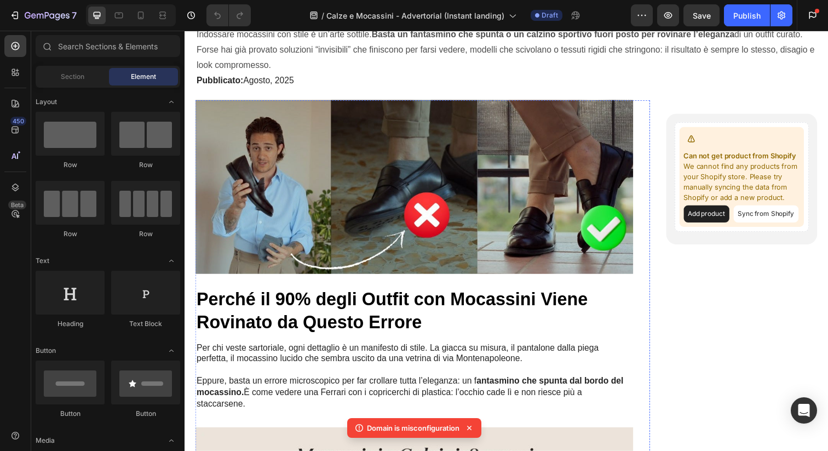
scroll to position [144, 0]
click at [781, 8] on button "button" at bounding box center [781, 15] width 22 height 22
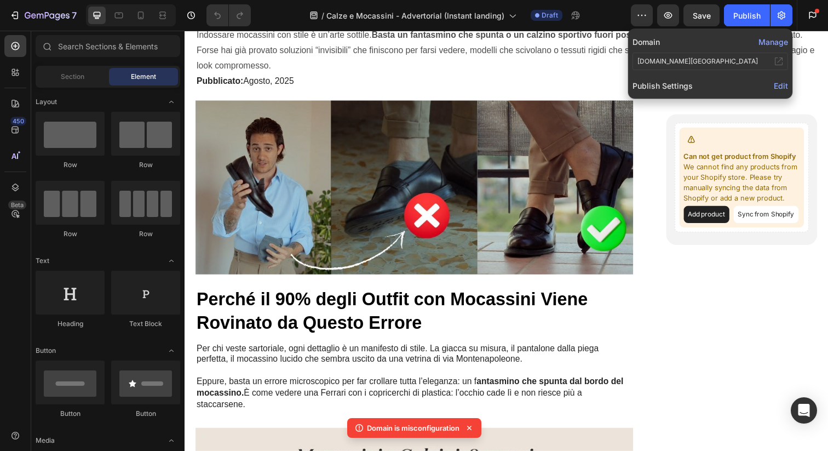
click at [772, 43] on button "Manage" at bounding box center [773, 41] width 30 height 11
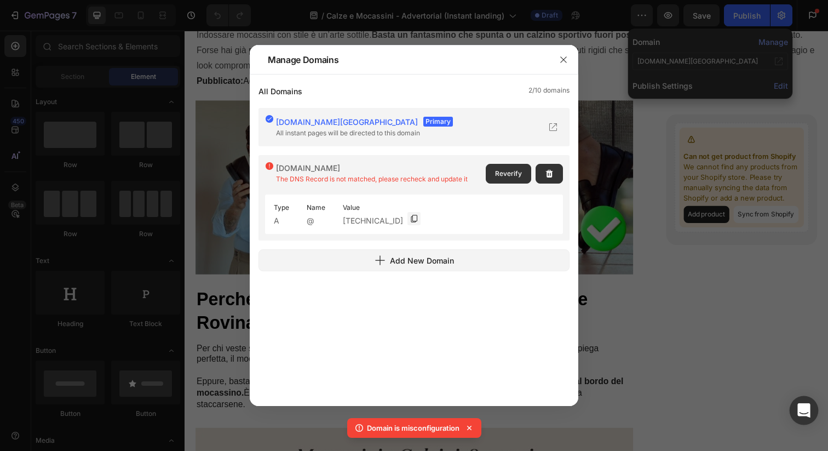
click at [807, 411] on icon "Open Intercom Messenger" at bounding box center [803, 410] width 13 height 14
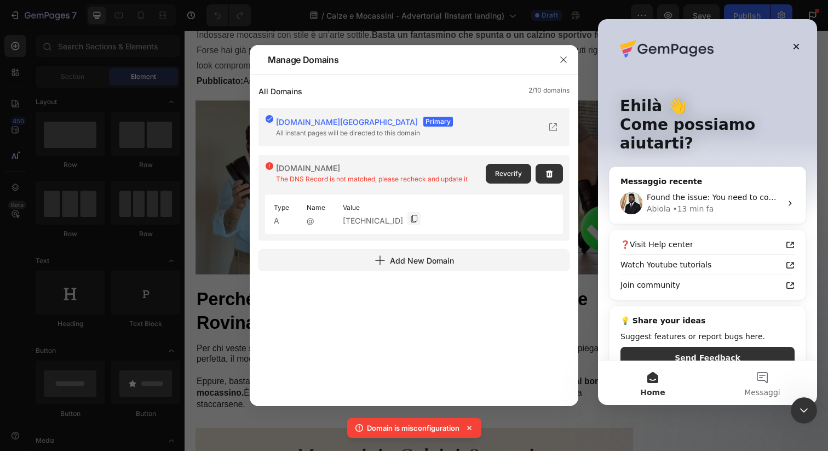
scroll to position [0, 0]
click at [708, 203] on div "Abiola • 13 min fa" at bounding box center [714, 208] width 135 height 11
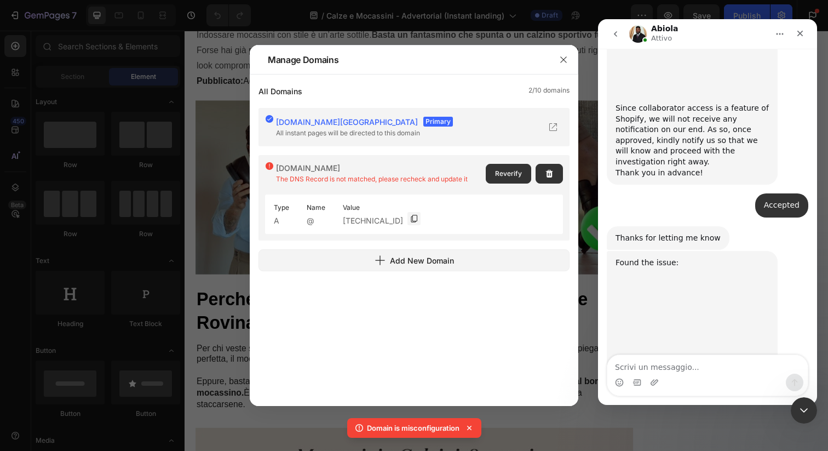
scroll to position [923, 0]
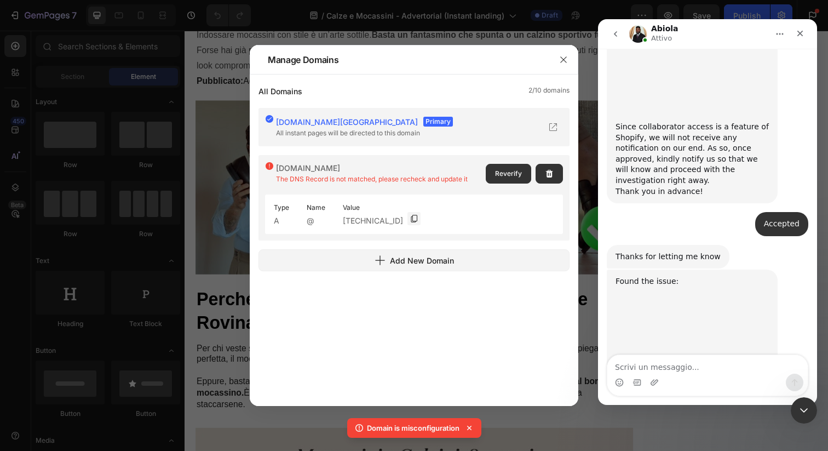
click at [666, 362] on textarea "Scrivi un messaggio..." at bounding box center [707, 364] width 200 height 19
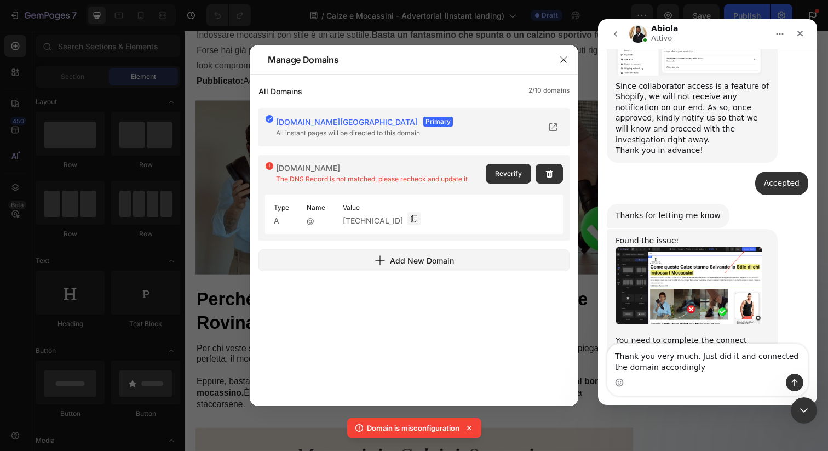
scroll to position [956, 0]
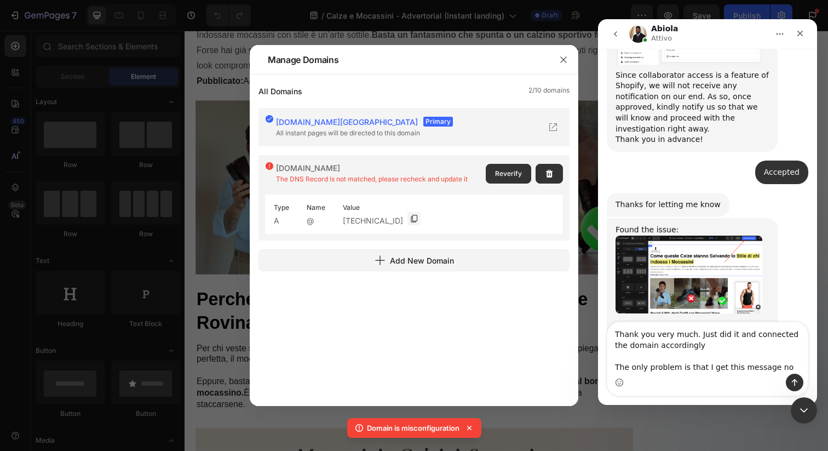
type textarea "Thank you very much. Just did it and connected the domain accordingly The only …"
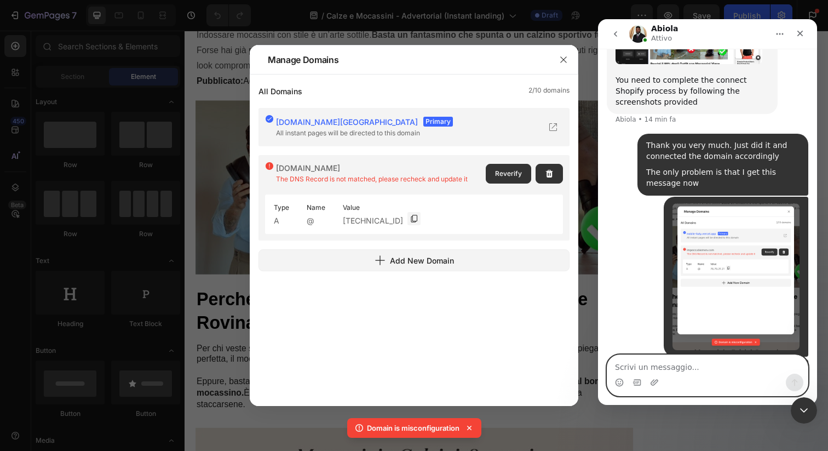
scroll to position [1215, 0]
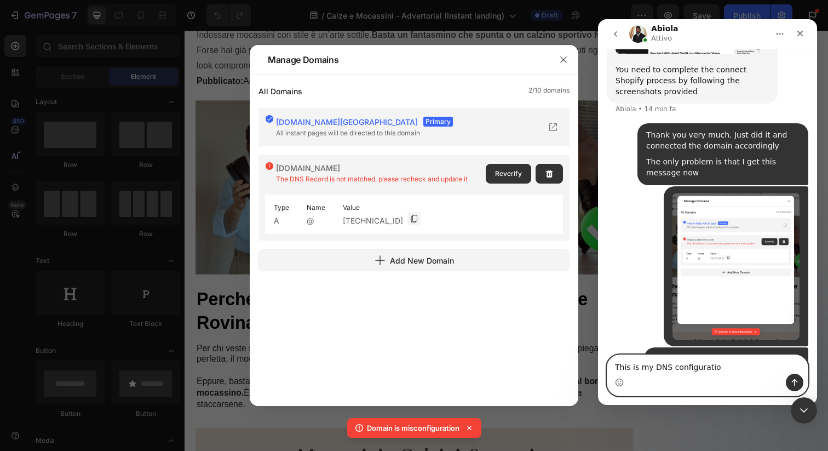
type textarea "This is my DNS configuration"
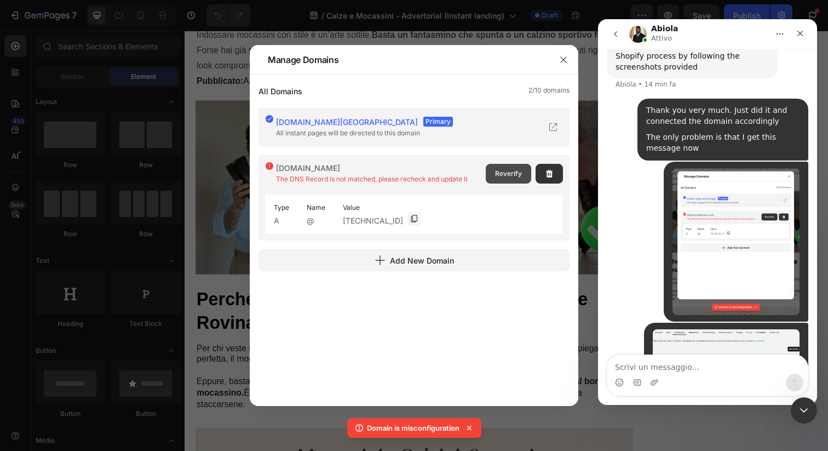
click at [511, 173] on span "Reverify" at bounding box center [508, 174] width 27 height 10
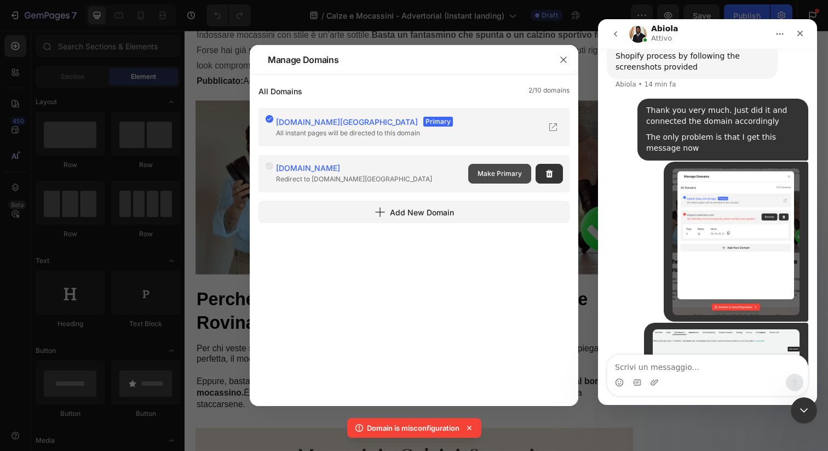
click at [515, 179] on button "Make Primary" at bounding box center [499, 174] width 63 height 20
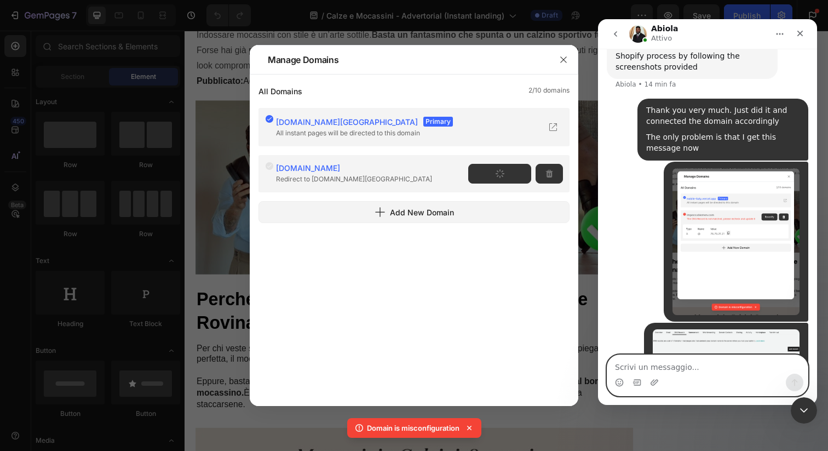
click at [647, 372] on textarea "Scrivi un messaggio..." at bounding box center [707, 364] width 200 height 19
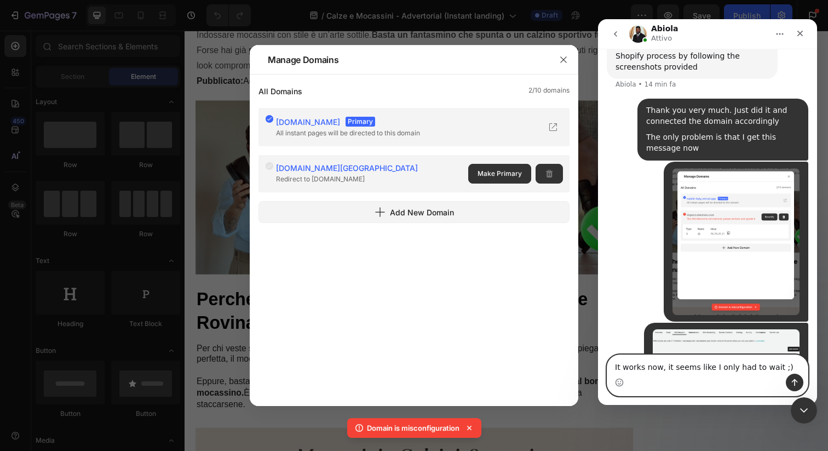
type textarea "It works now, it seems like I only had to wait ;)"
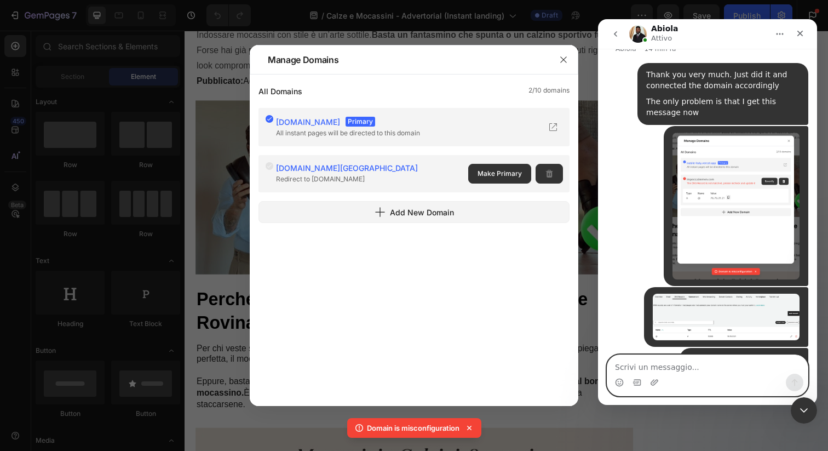
scroll to position [1276, 0]
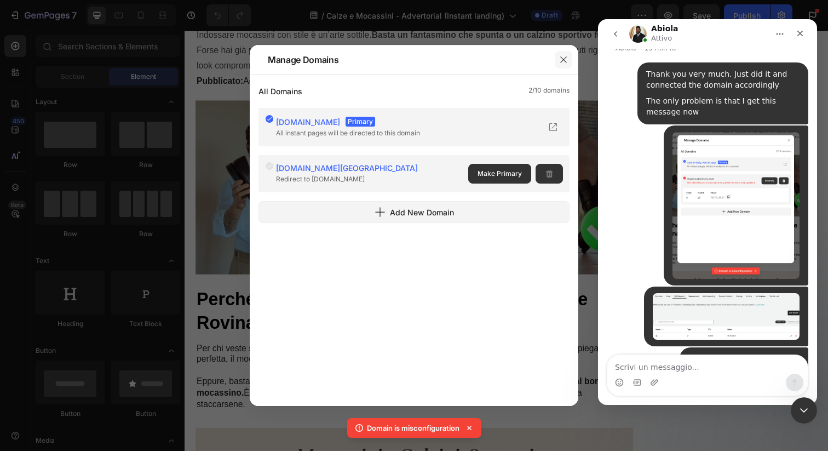
click at [566, 59] on icon "button" at bounding box center [563, 59] width 9 height 9
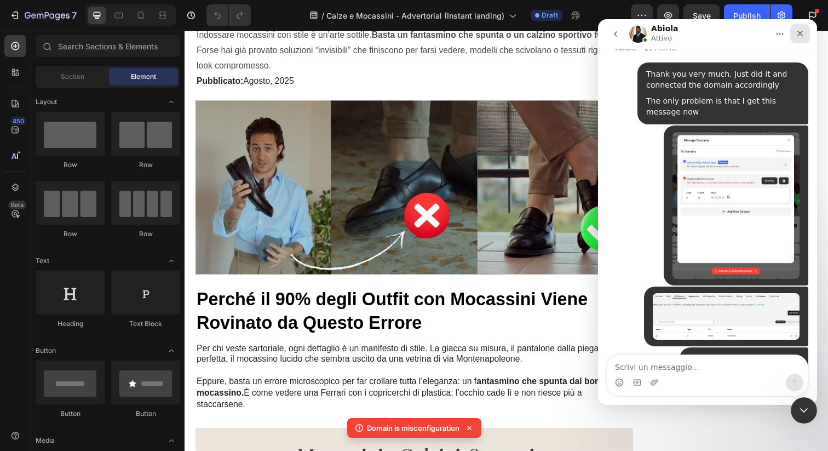
click at [802, 33] on icon "Chiudi" at bounding box center [800, 33] width 9 height 9
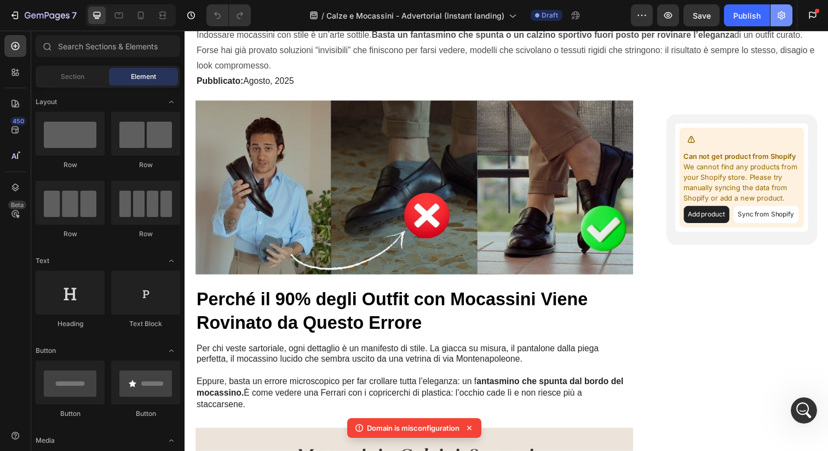
click at [784, 16] on icon "button" at bounding box center [782, 15] width 8 height 8
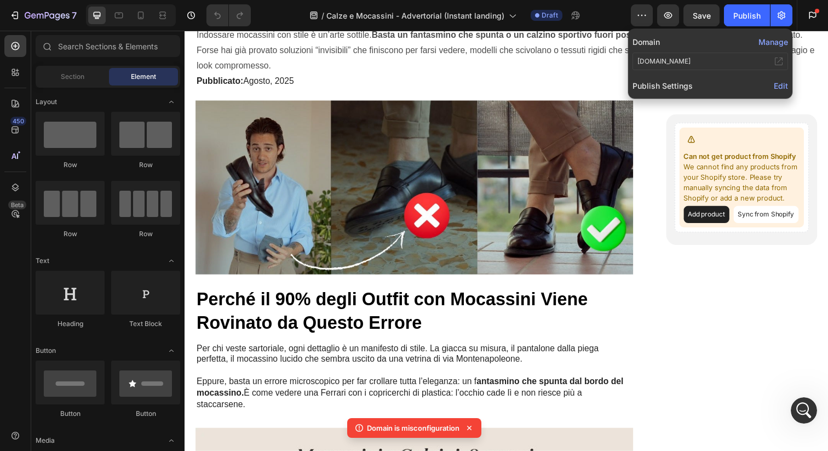
click at [778, 85] on span "Edit" at bounding box center [781, 85] width 14 height 9
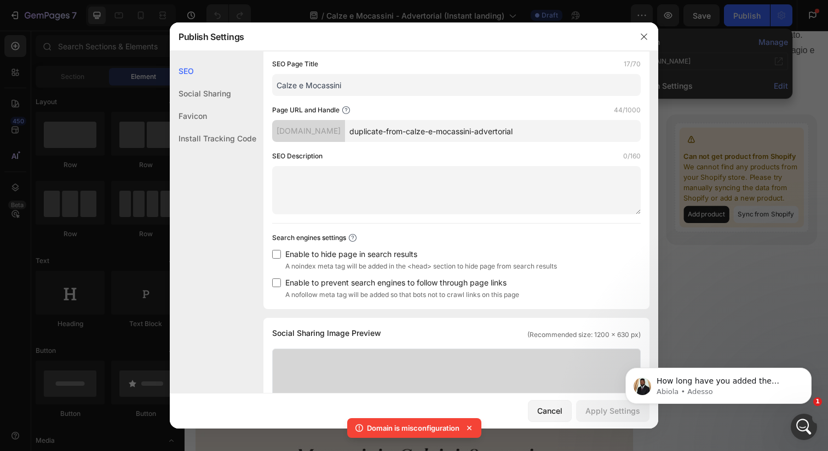
scroll to position [0, 0]
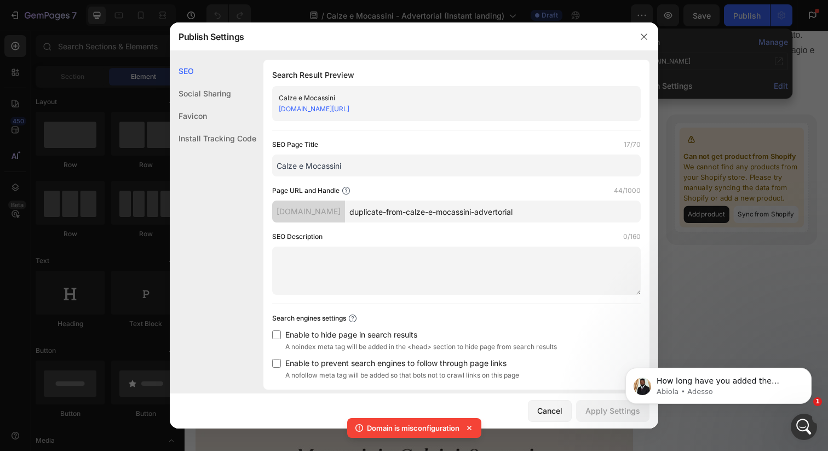
drag, startPoint x: 418, startPoint y: 212, endPoint x: 355, endPoint y: 212, distance: 63.0
click at [355, 212] on div "[DOMAIN_NAME] duplicate-from-calze-e-mocassini-advertorial" at bounding box center [456, 211] width 369 height 22
drag, startPoint x: 482, startPoint y: 211, endPoint x: 428, endPoint y: 211, distance: 54.2
click at [428, 211] on input "calze-e-mocassini-advertorial" at bounding box center [493, 211] width 296 height 22
type input "calze-e-mocassini-uomo"
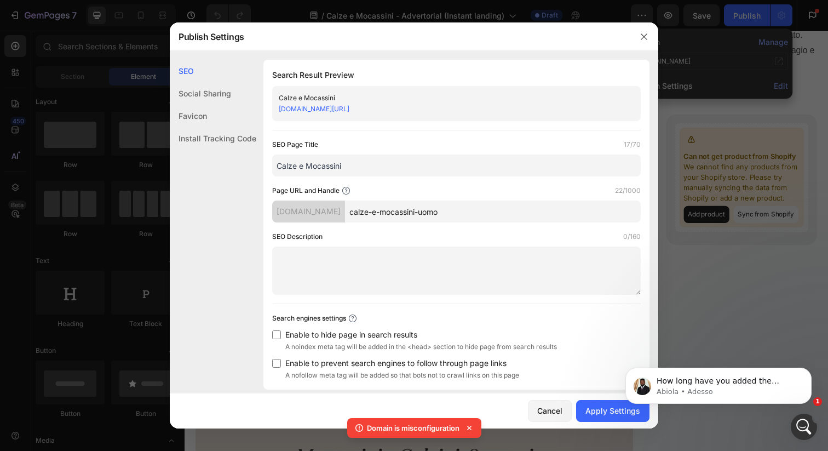
click at [455, 229] on div "SEO Page Title 17/70 Calze e Mocassini Page URL and Handle 22/1000 [DOMAIN_NAME…" at bounding box center [456, 259] width 369 height 241
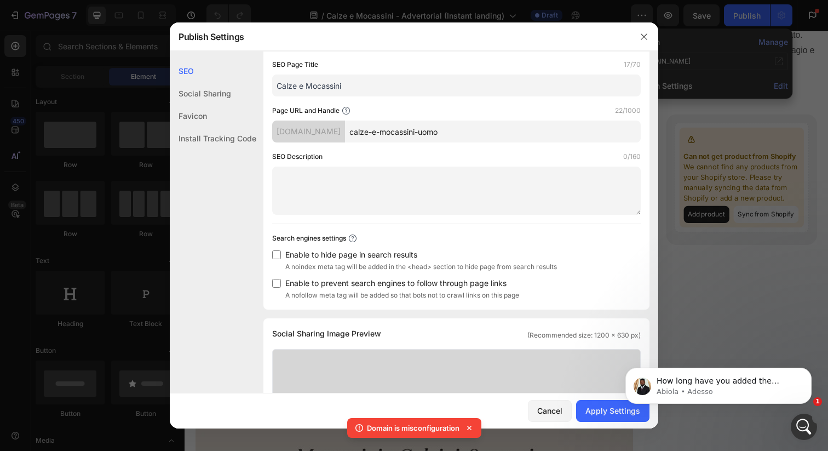
scroll to position [85, 0]
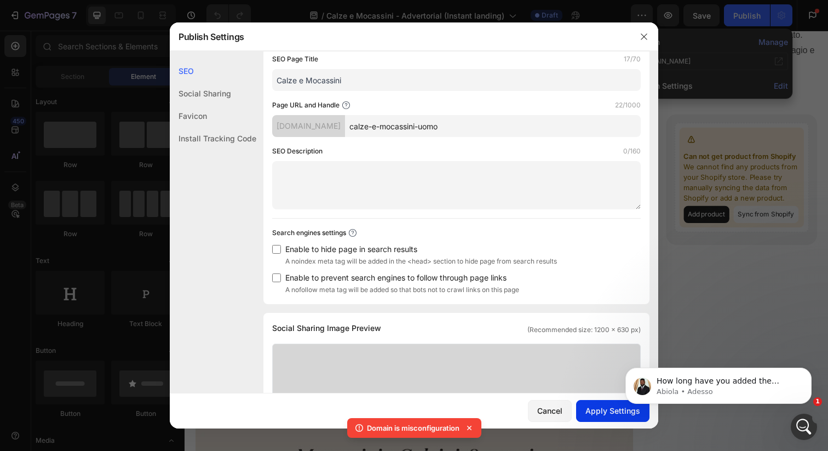
click at [594, 408] on div "Apply Settings" at bounding box center [612, 410] width 55 height 11
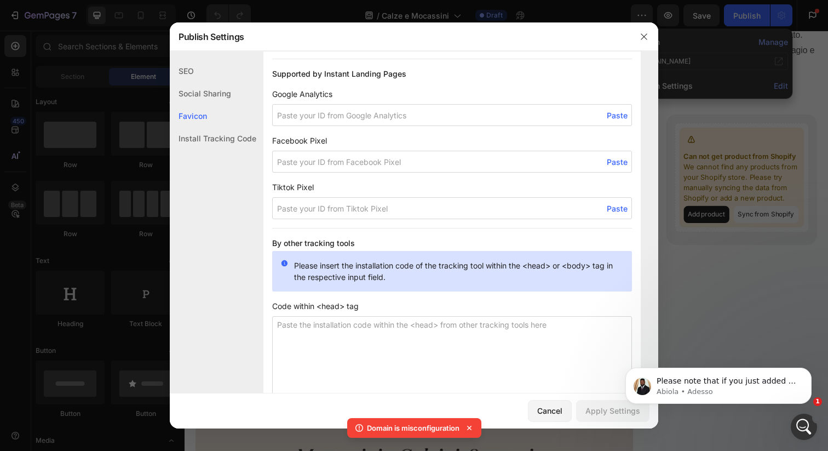
scroll to position [1379, 0]
click at [717, 383] on p "Please note that if you just added a domain configuration, it may take 2-24 hou…" at bounding box center [727, 381] width 141 height 11
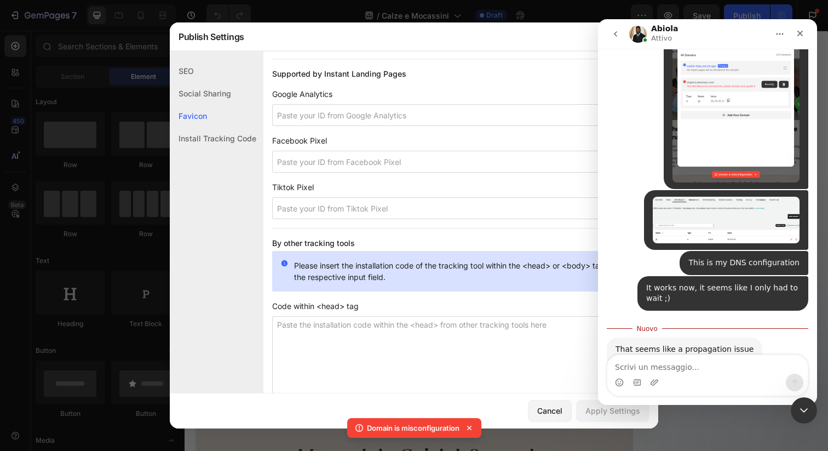
scroll to position [1398, 0]
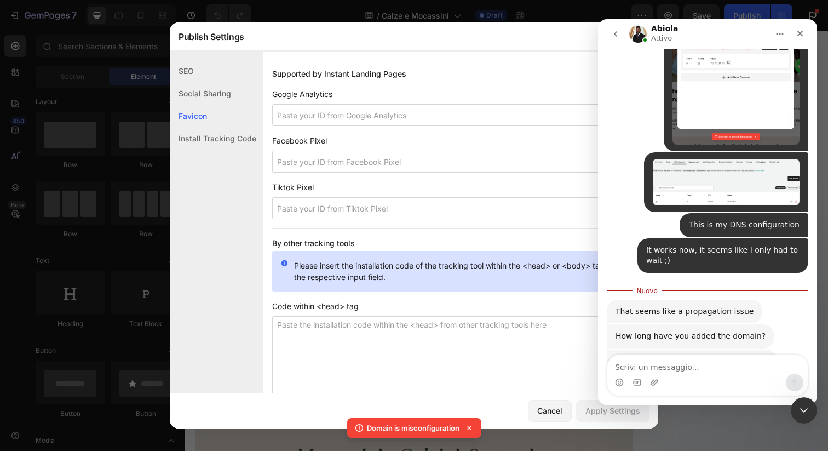
click at [707, 371] on textarea "Scrivi un messaggio..." at bounding box center [707, 364] width 200 height 19
type textarea "It works now"
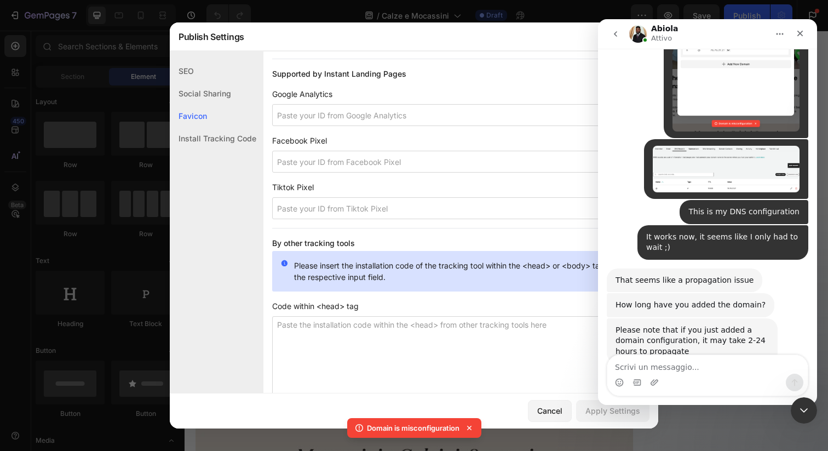
scroll to position [1412, 0]
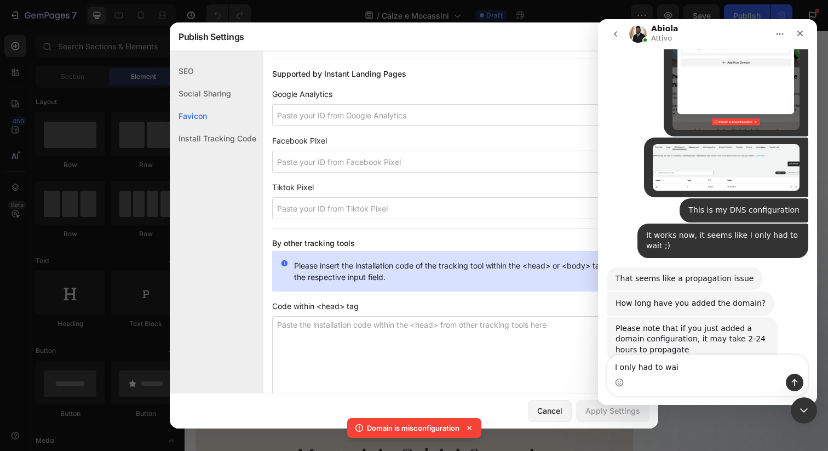
type textarea "I only had to wait"
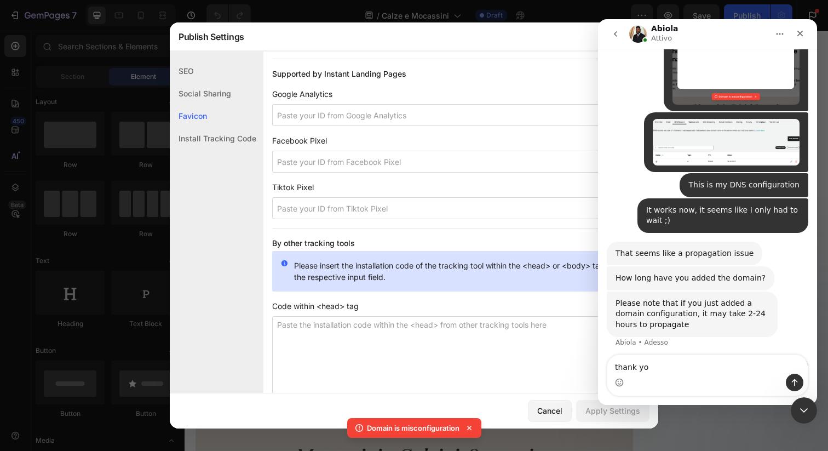
type textarea "thank you"
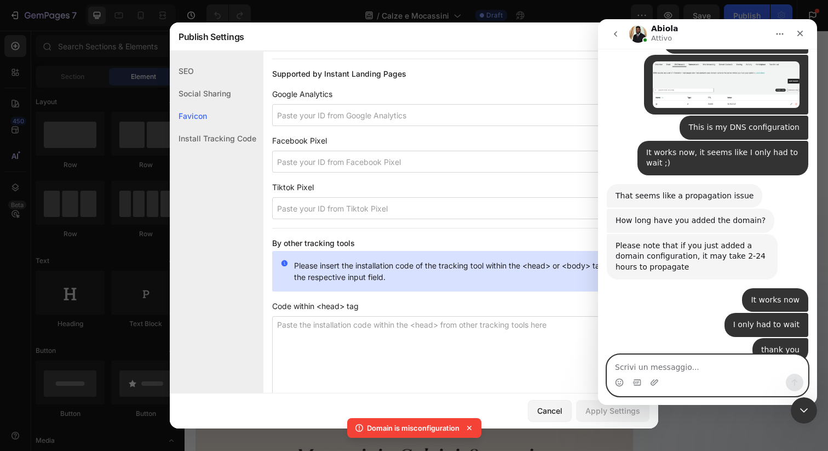
scroll to position [1520, 0]
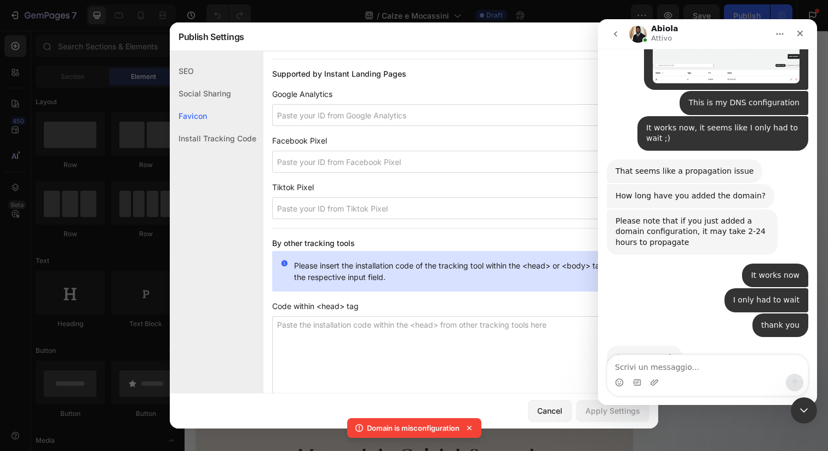
click at [420, 165] on input at bounding box center [452, 162] width 360 height 22
paste input "653813842959339"
type input "653813842959339"
click at [798, 31] on icon "Chiudi" at bounding box center [800, 34] width 6 height 6
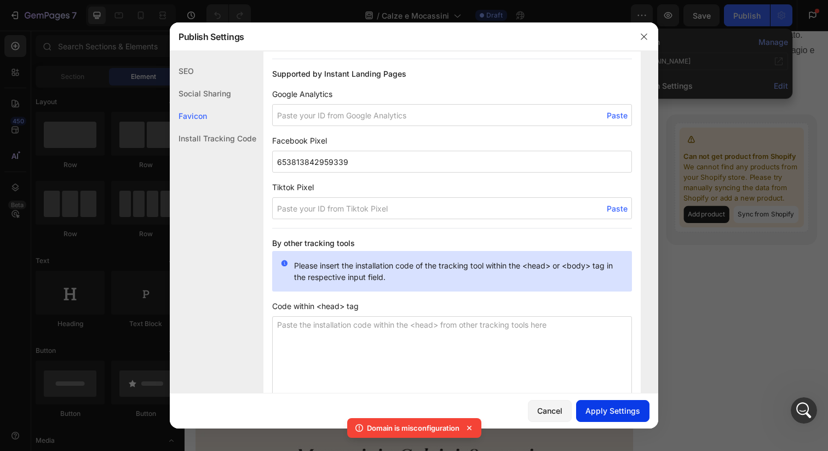
click at [614, 415] on div "Apply Settings" at bounding box center [612, 410] width 55 height 11
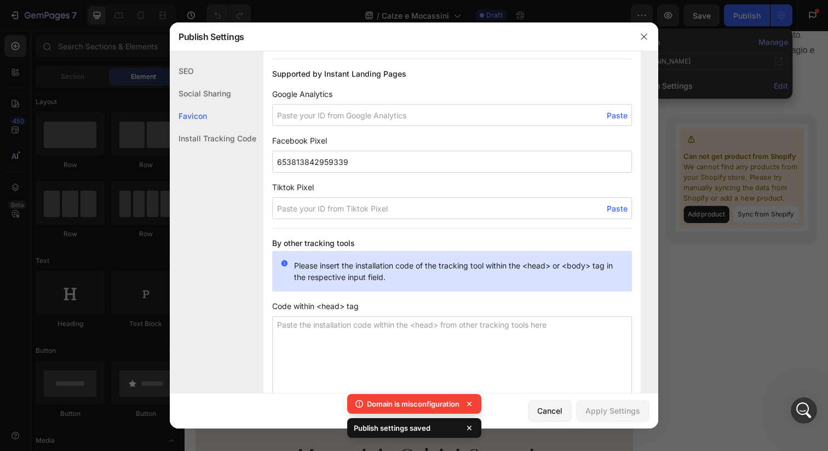
click at [469, 405] on icon at bounding box center [469, 403] width 11 height 11
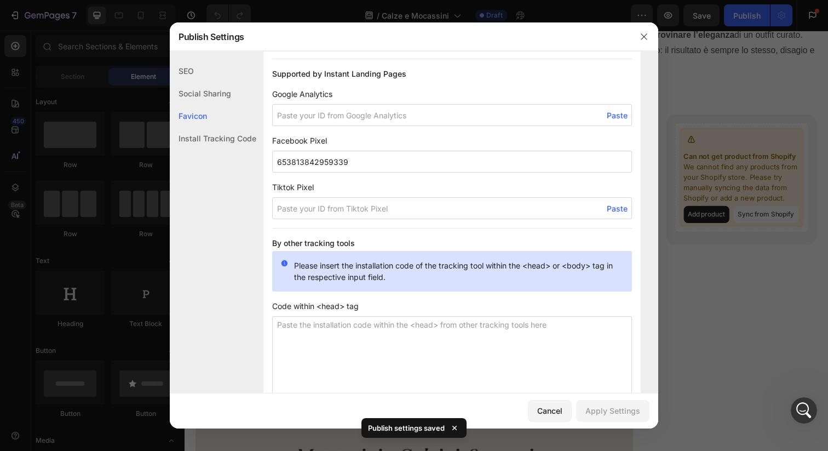
click at [457, 426] on icon at bounding box center [454, 427] width 11 height 11
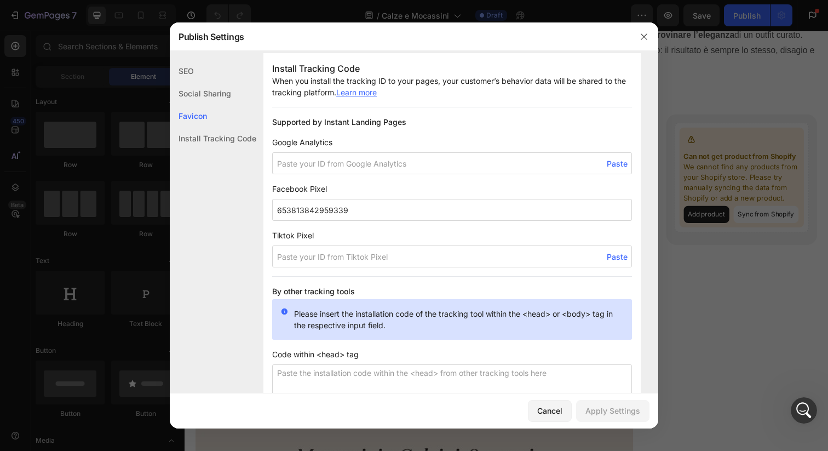
scroll to position [692, 0]
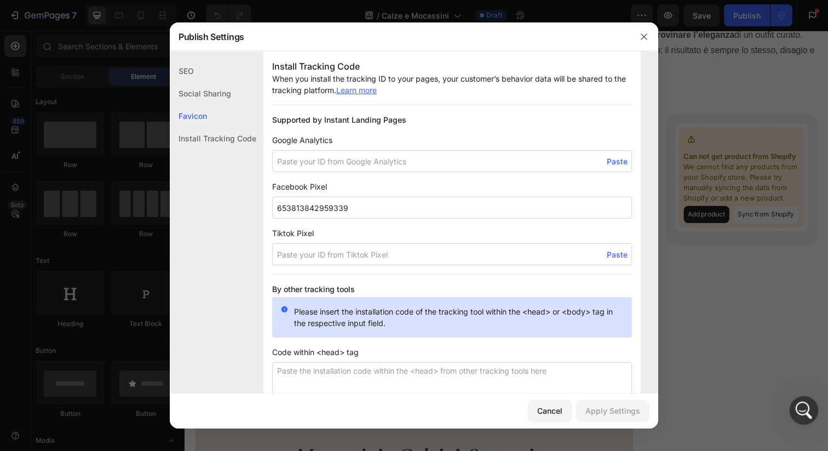
click at [792, 402] on div "Apri il messenger Intercom" at bounding box center [802, 408] width 36 height 36
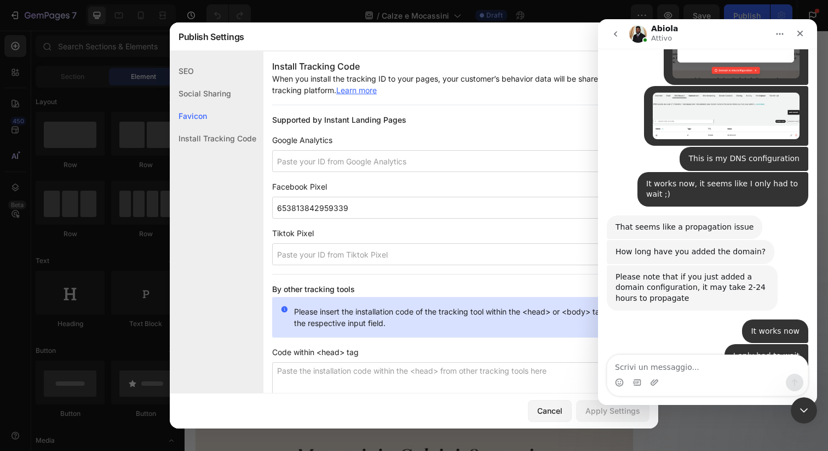
scroll to position [1520, 0]
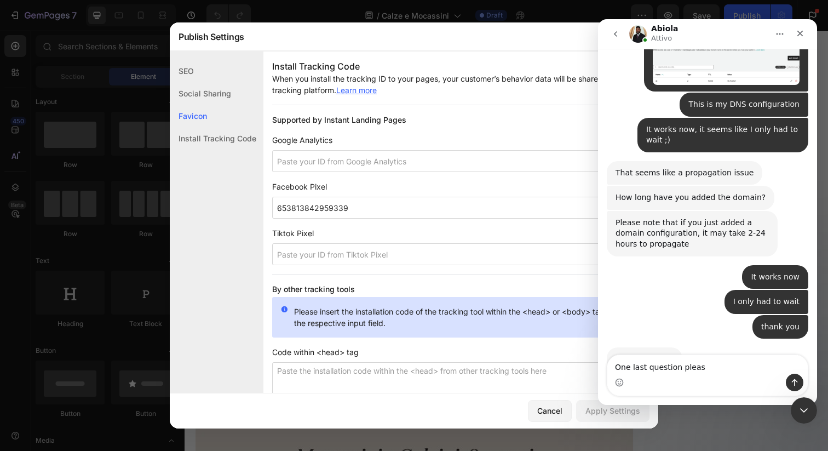
type textarea "One last question please"
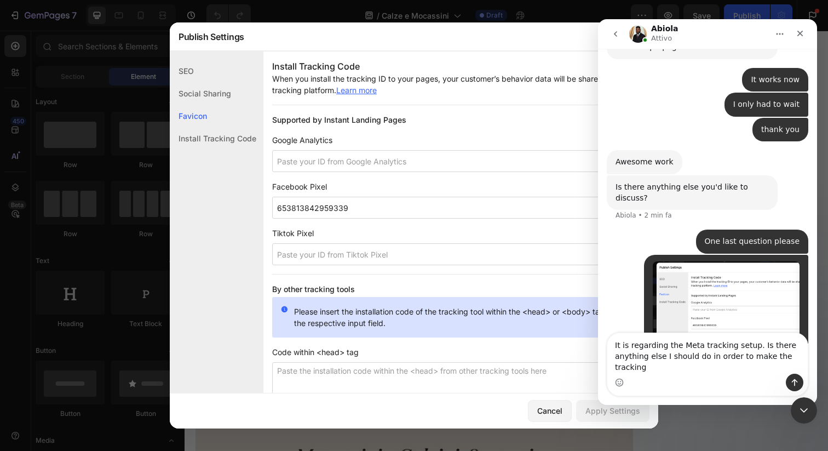
scroll to position [1728, 0]
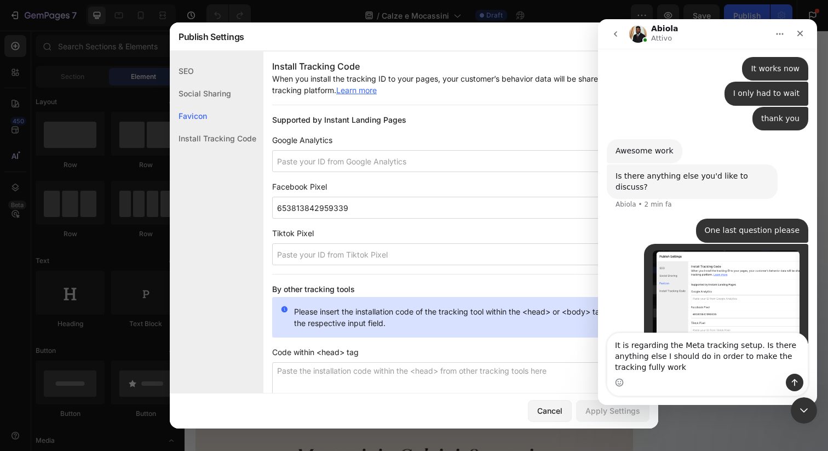
type textarea "It is regarding the Meta tracking setup. Is there anything else I should do in …"
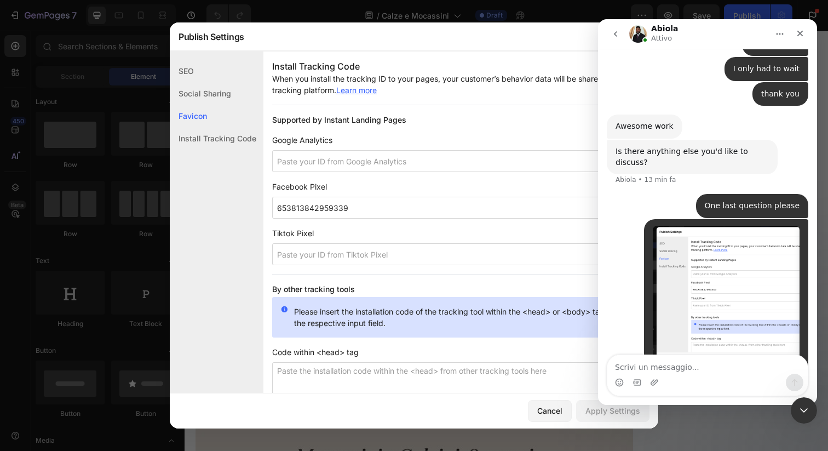
click at [627, 248] on div "• 11 min fa" at bounding box center [708, 295] width 202 height 153
click at [627, 248] on div "• 12 min fa" at bounding box center [708, 295] width 202 height 153
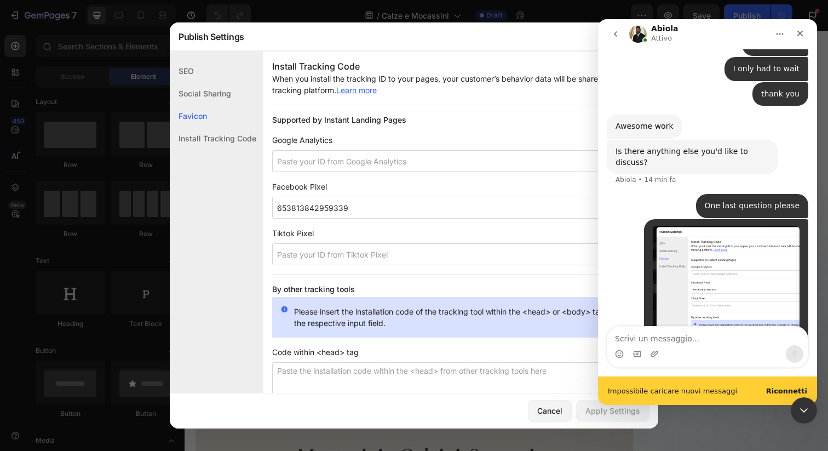
scroll to position [1781, 0]
